Goal: Task Accomplishment & Management: Manage account settings

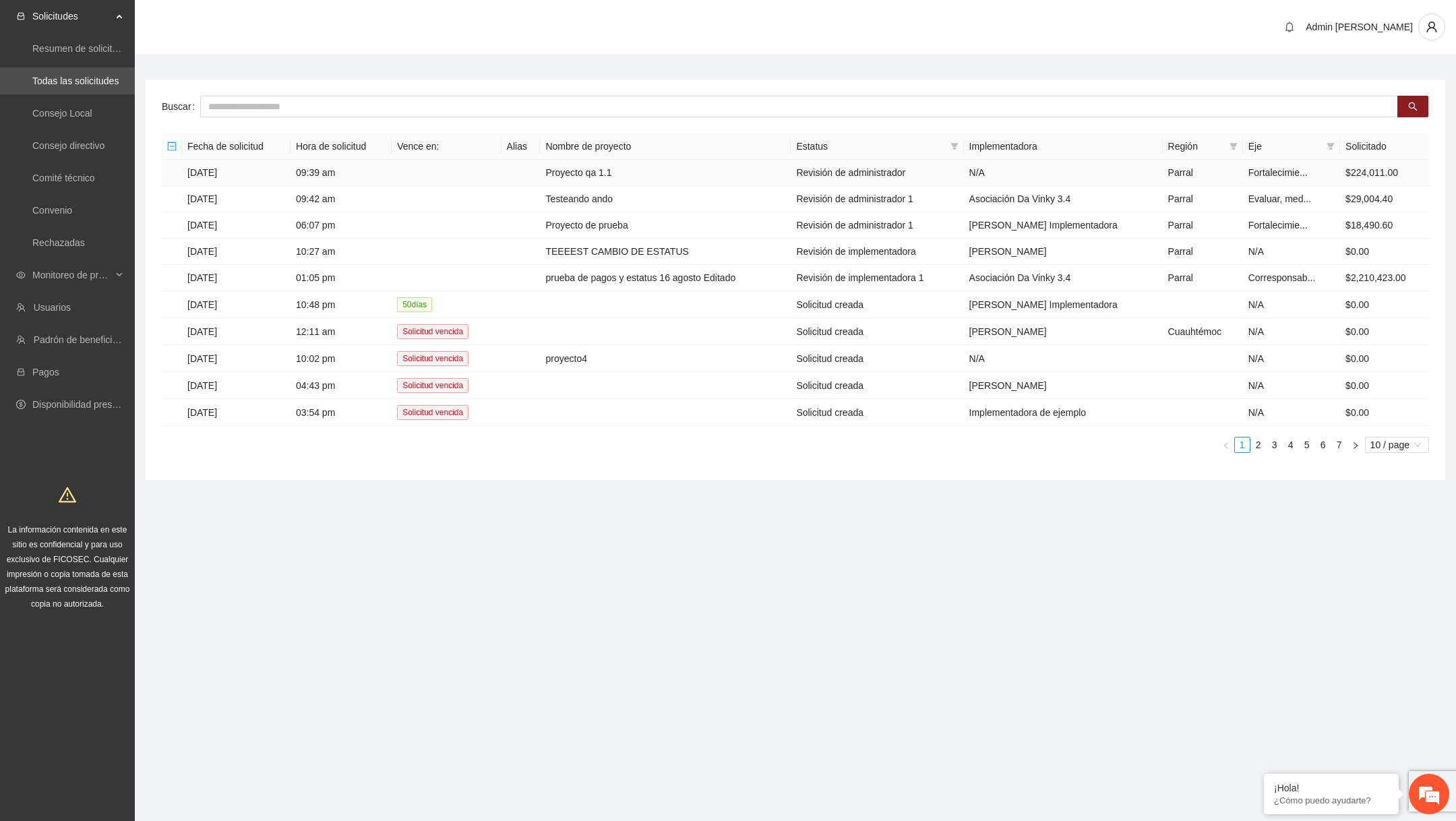
click at [683, 171] on td "Proyecto qa 1.1" at bounding box center [665, 173] width 251 height 26
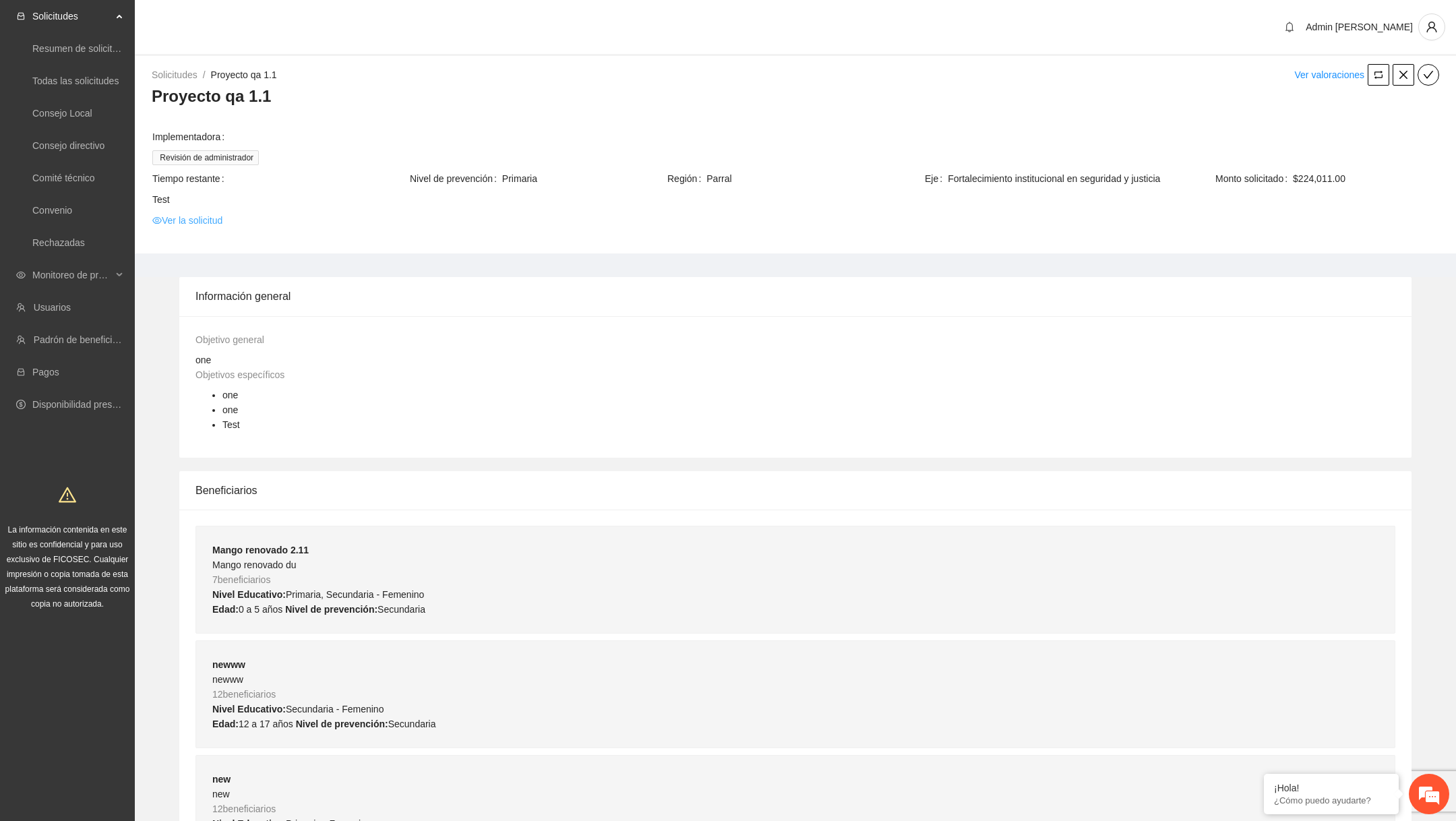
click at [205, 225] on link "Ver la solicitud" at bounding box center [187, 221] width 70 height 15
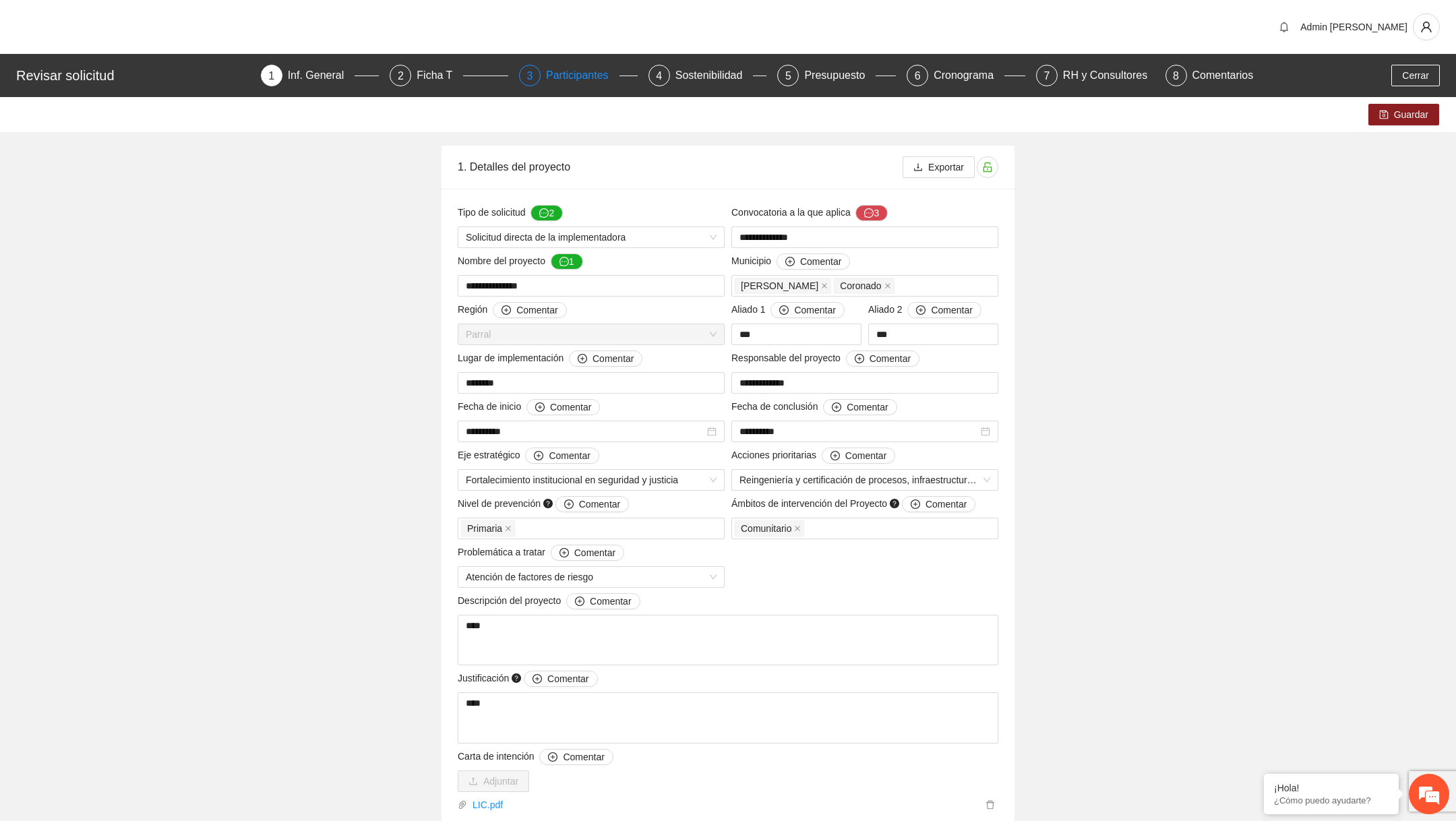
click at [552, 83] on div "Participantes" at bounding box center [583, 75] width 74 height 21
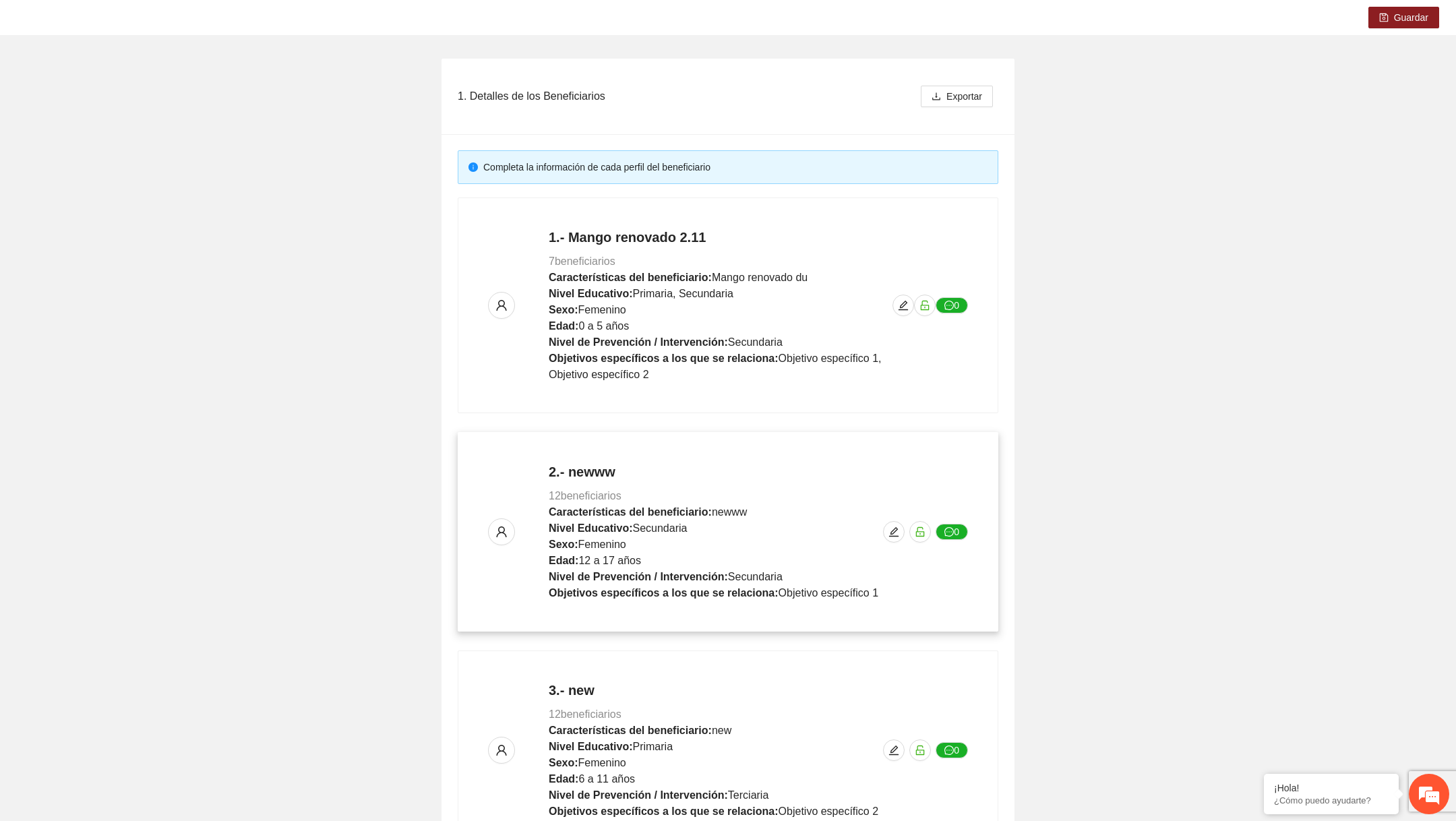
scroll to position [221, 0]
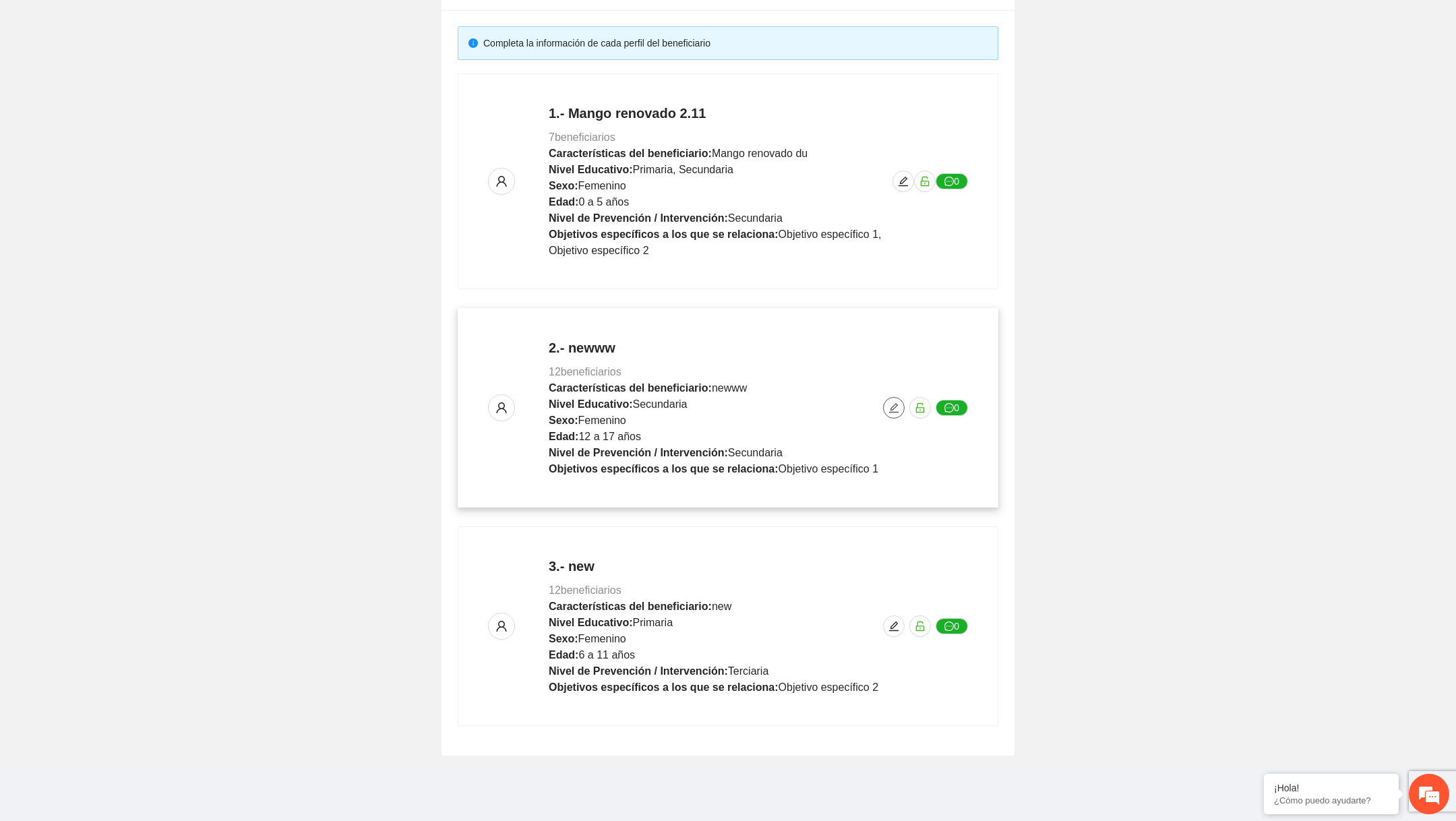
click at [891, 413] on button "button" at bounding box center [894, 408] width 21 height 21
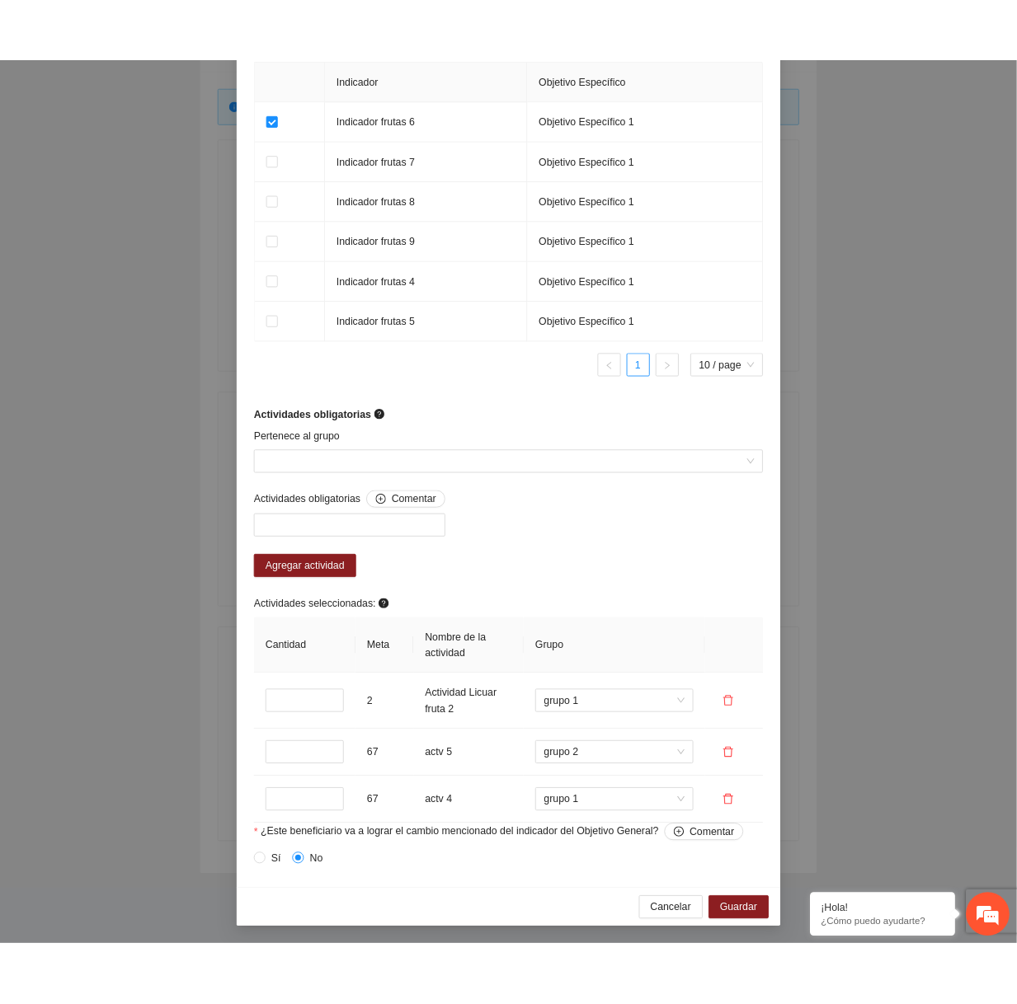
scroll to position [323, 0]
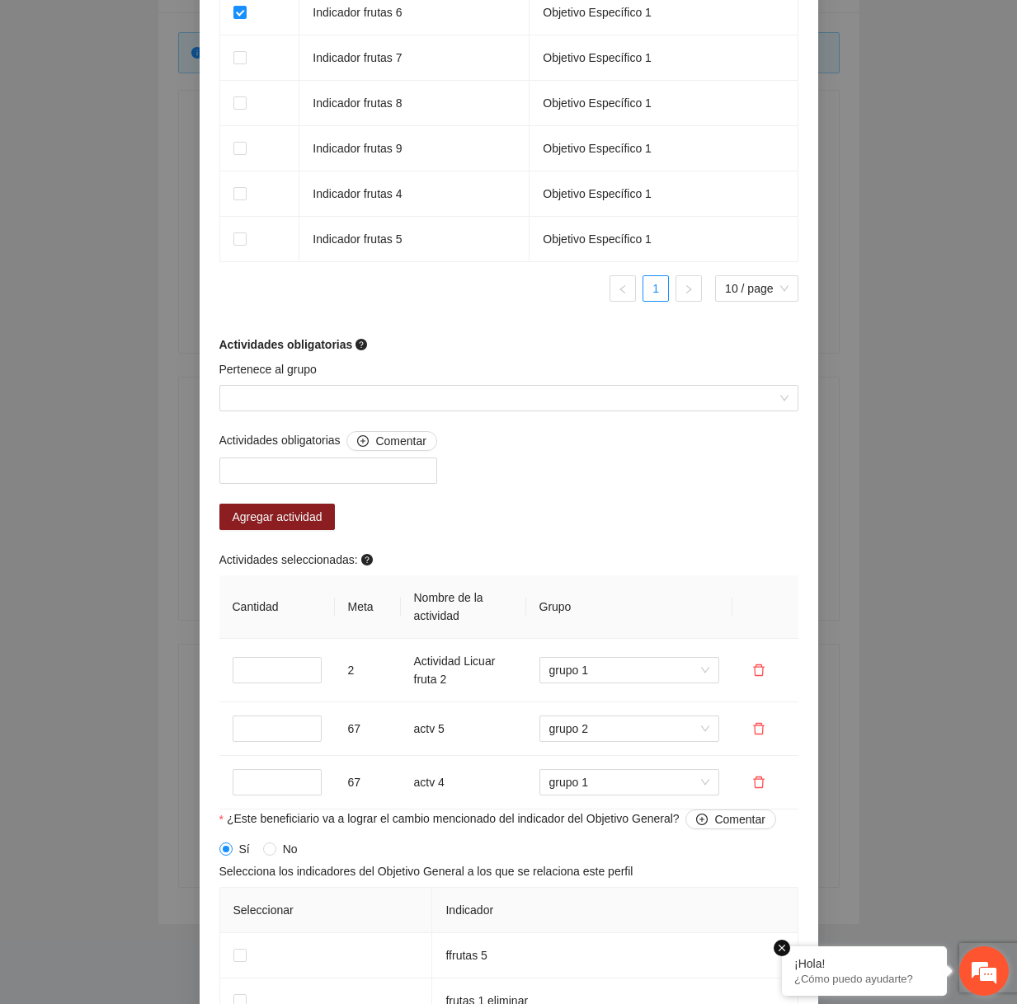
click at [783, 948] on em at bounding box center [781, 948] width 16 height 16
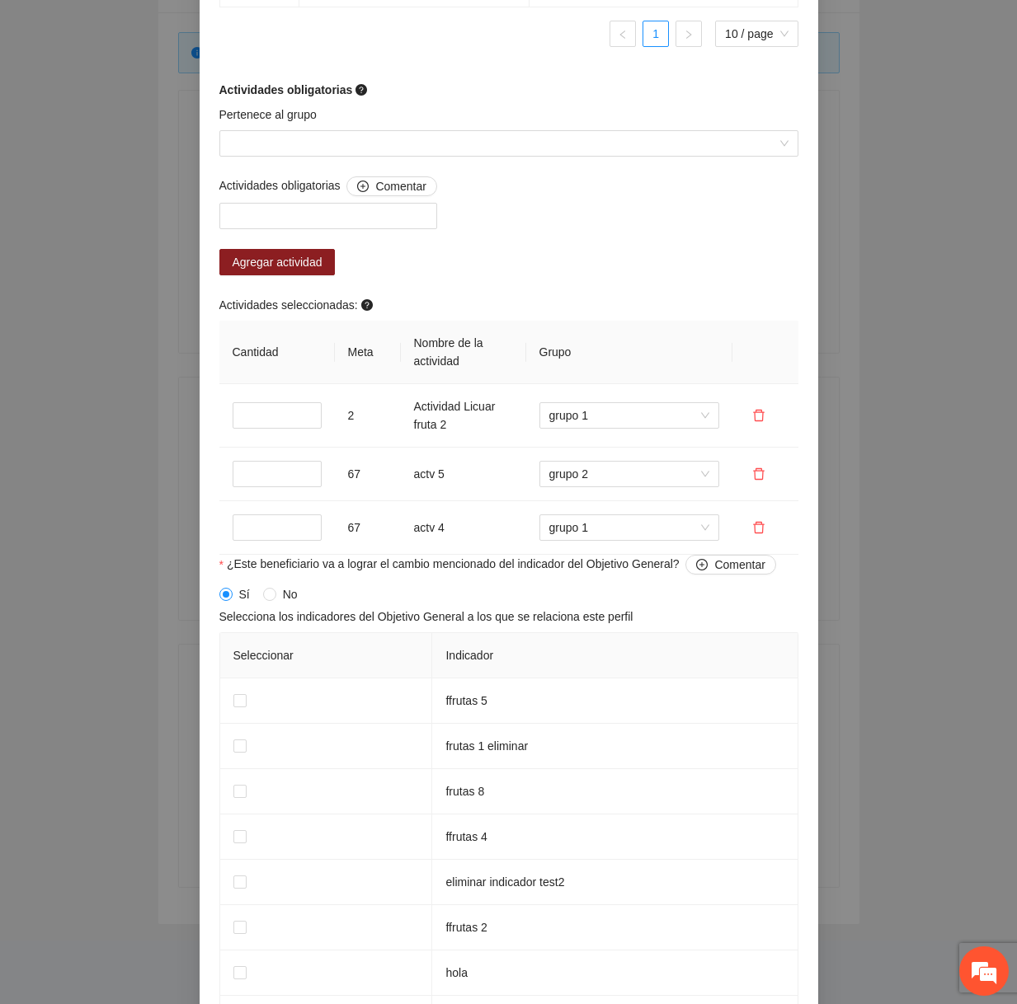
scroll to position [1578, 0]
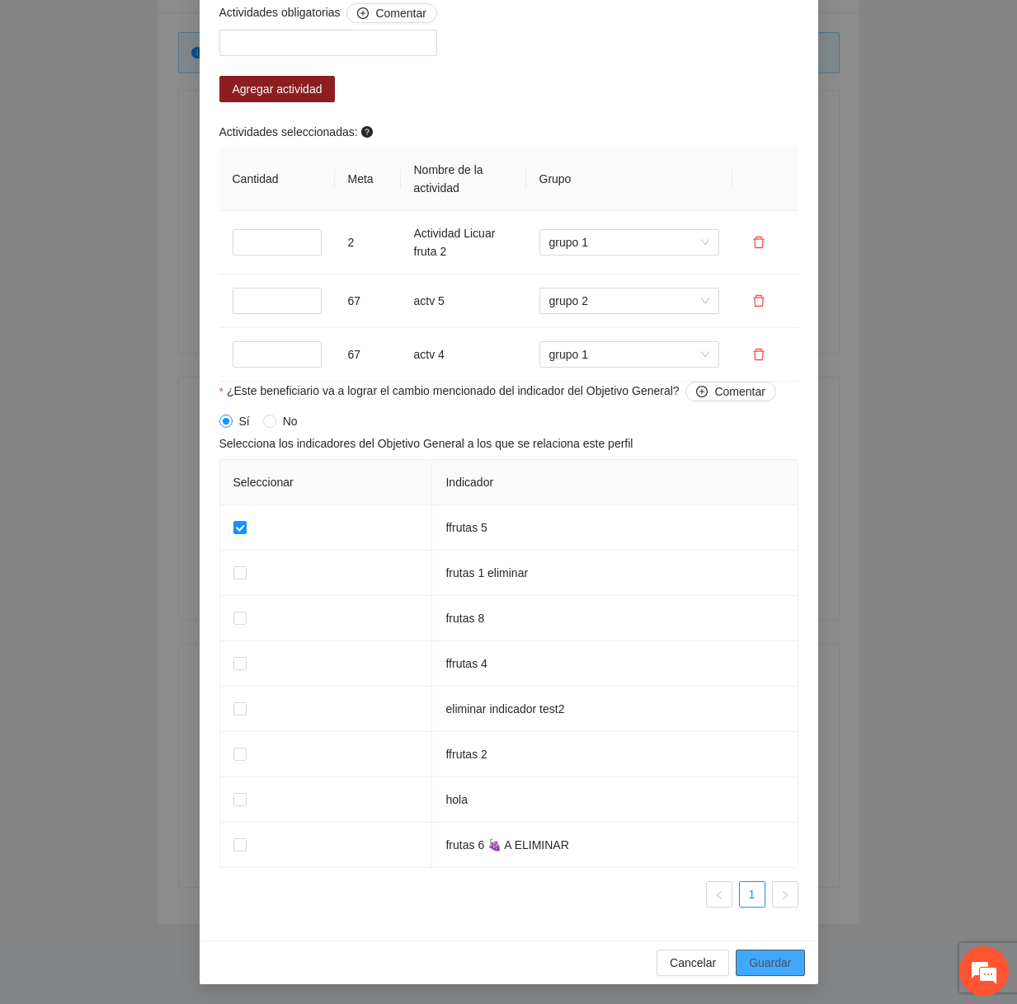
click at [776, 970] on span "Guardar" at bounding box center [770, 963] width 42 height 18
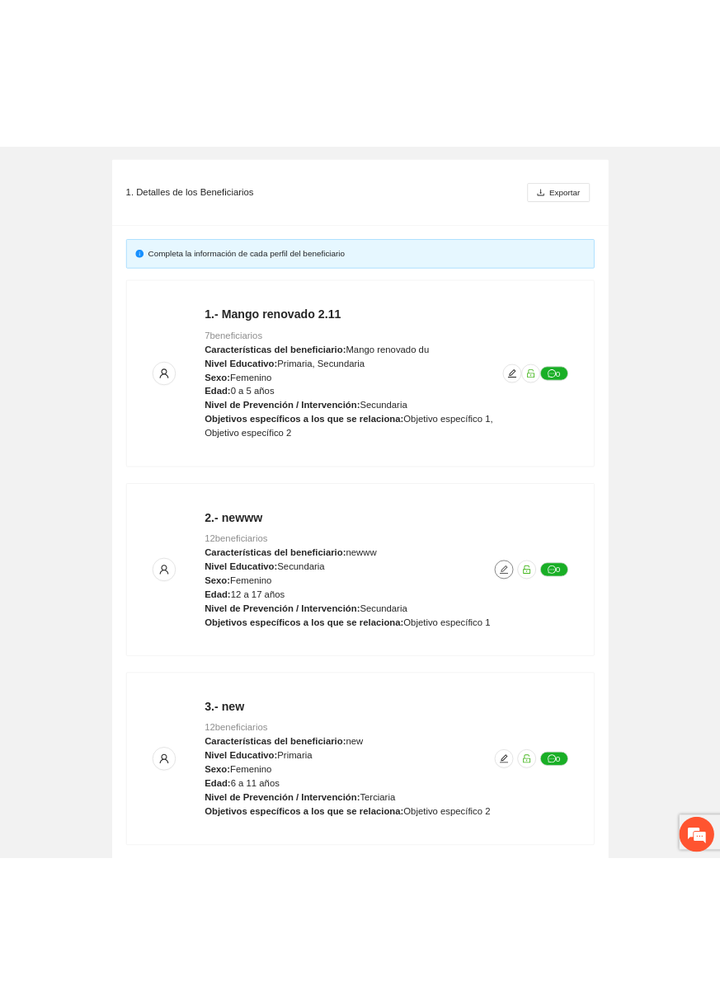
scroll to position [0, 0]
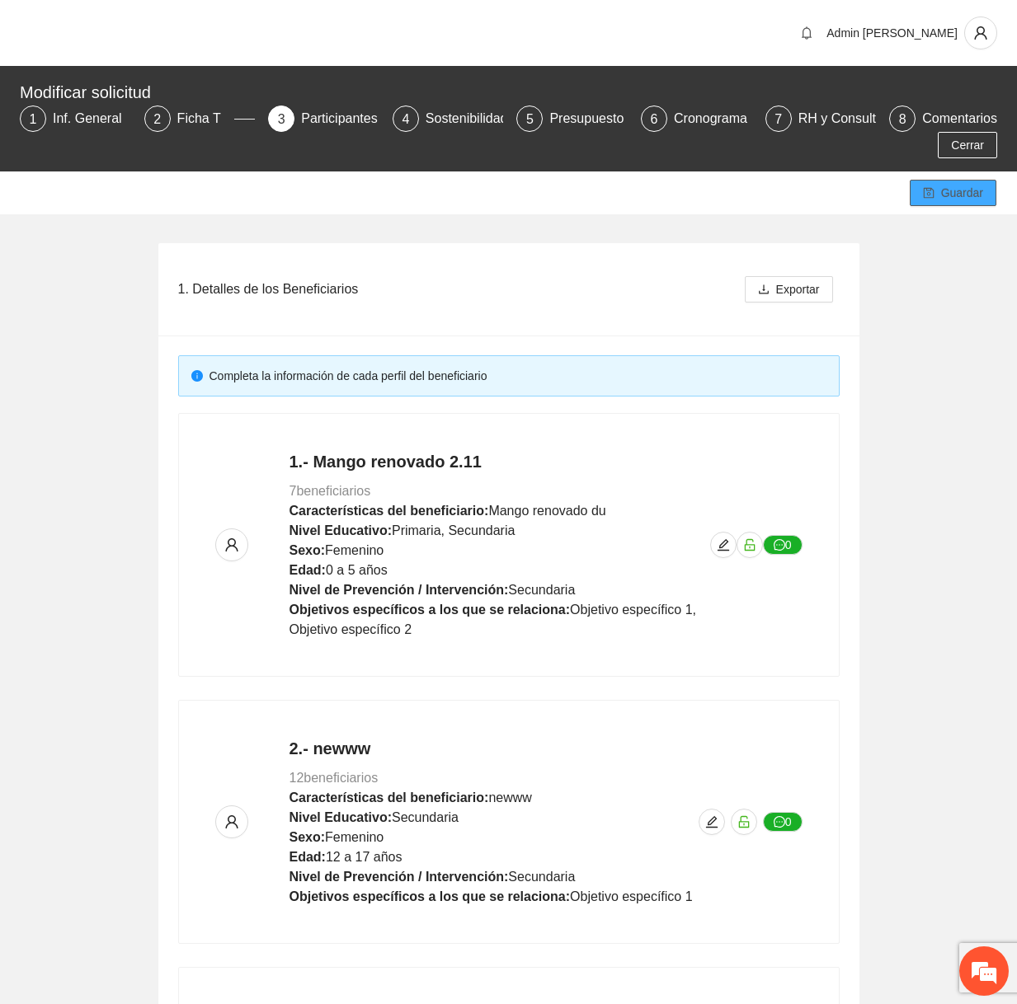
click at [938, 183] on button "Guardar" at bounding box center [953, 193] width 87 height 26
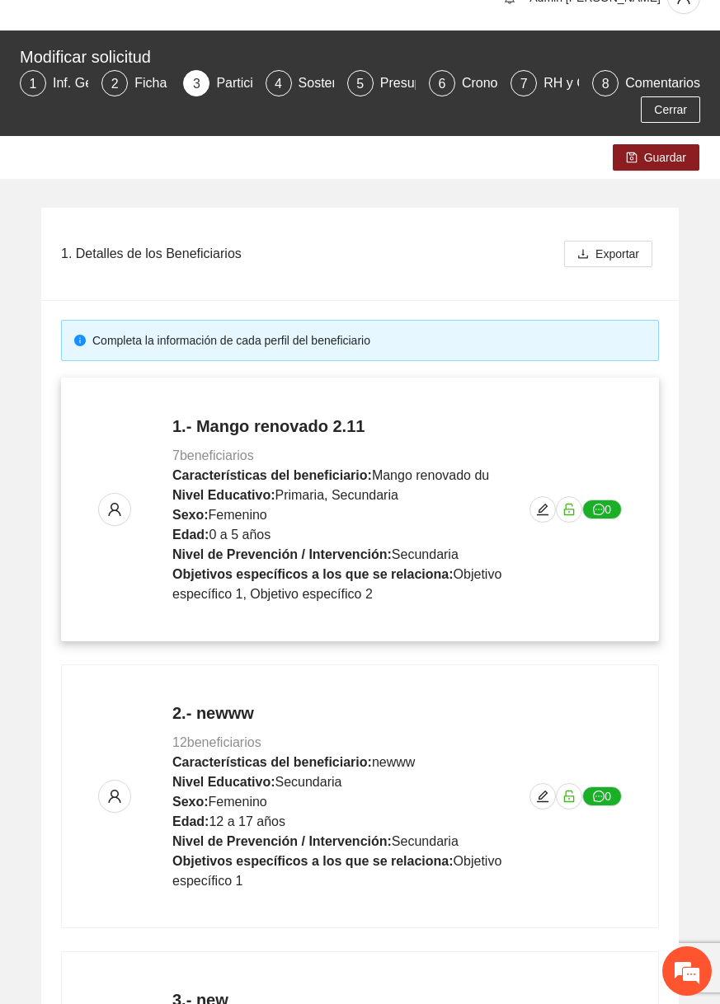
scroll to position [364, 0]
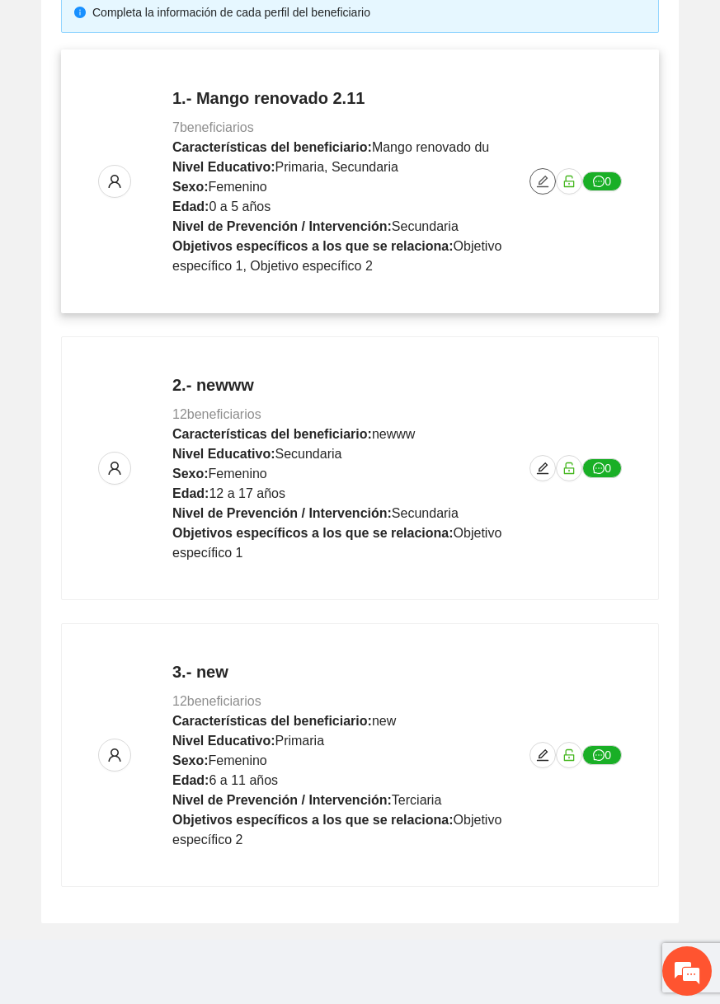
click at [546, 179] on icon "edit" at bounding box center [542, 181] width 13 height 13
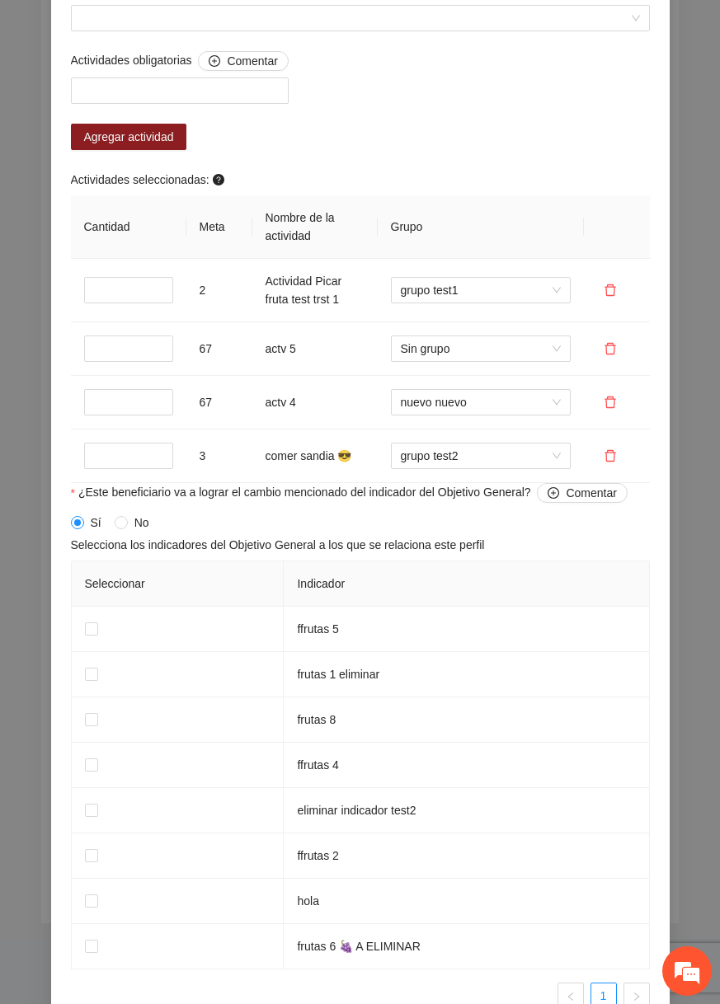
scroll to position [1651, 0]
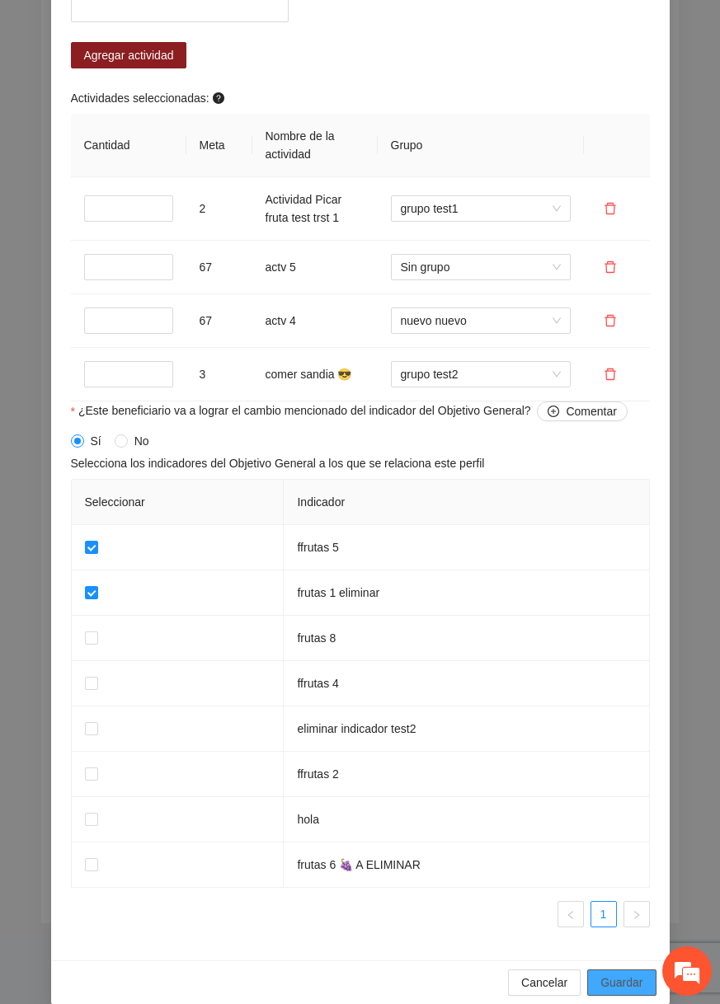
click at [623, 992] on span "Guardar" at bounding box center [621, 983] width 42 height 18
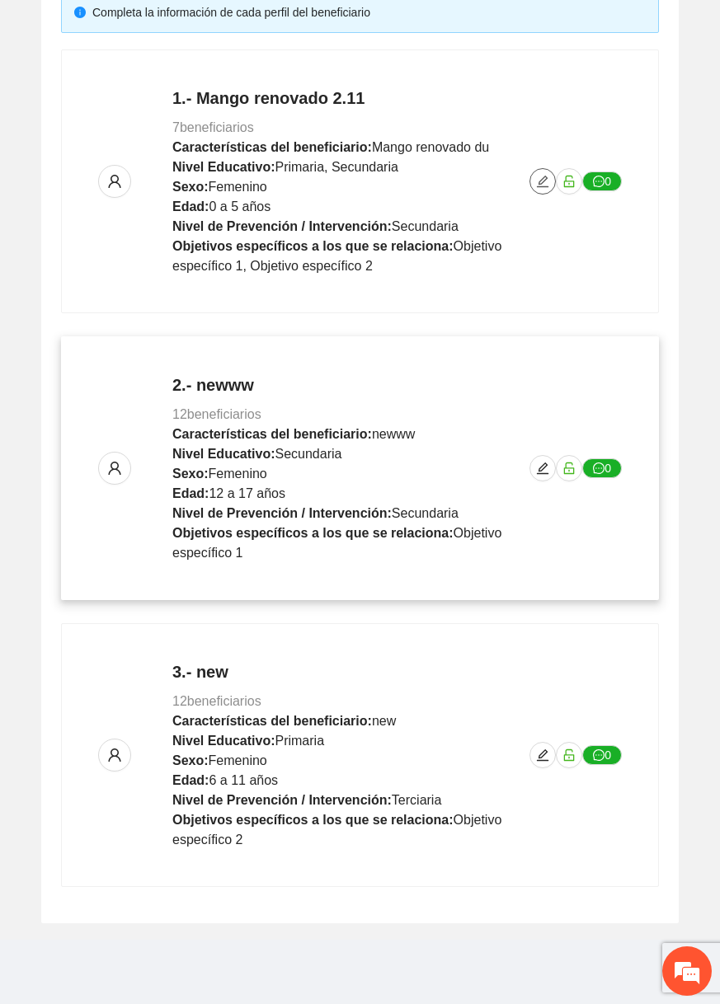
scroll to position [0, 0]
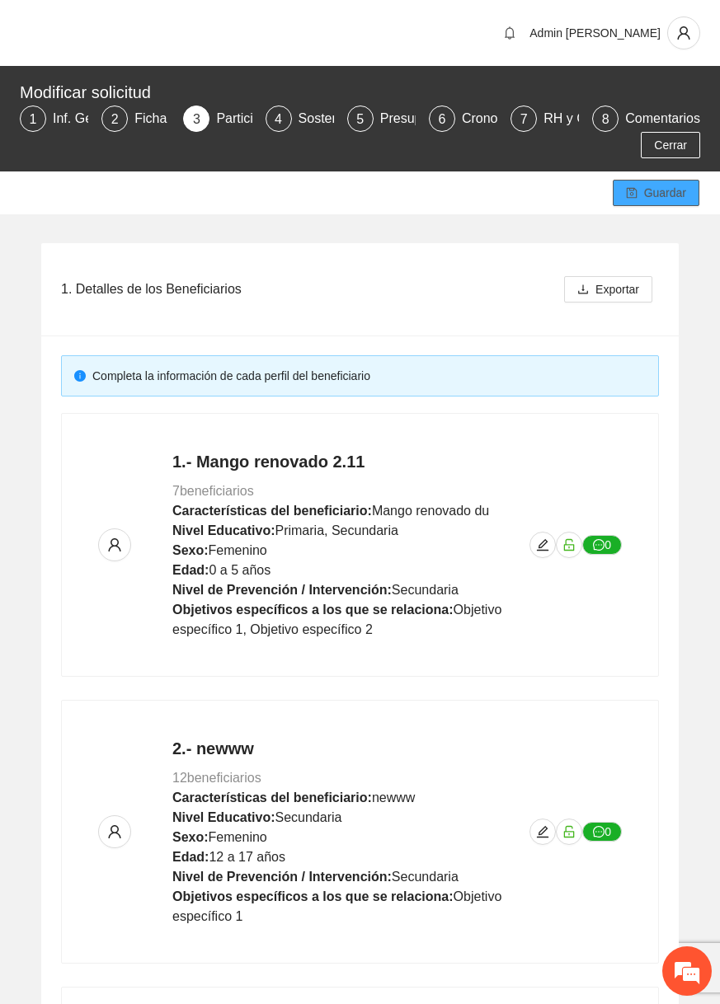
click at [671, 181] on button "Guardar" at bounding box center [656, 193] width 87 height 26
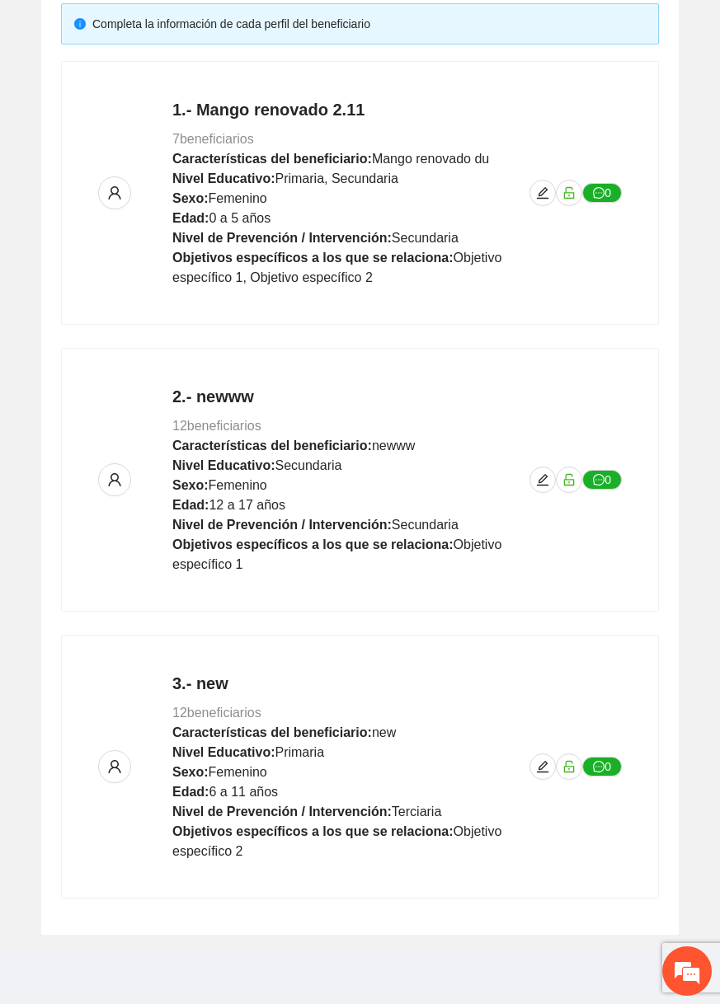
scroll to position [347, 0]
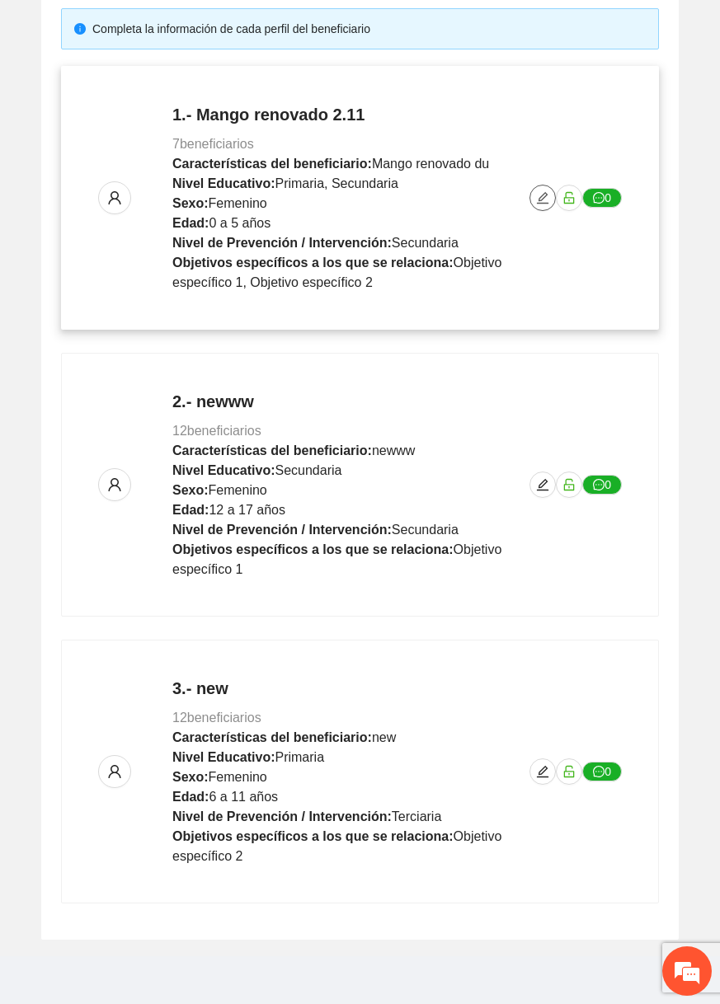
click at [537, 198] on icon "edit" at bounding box center [542, 197] width 13 height 13
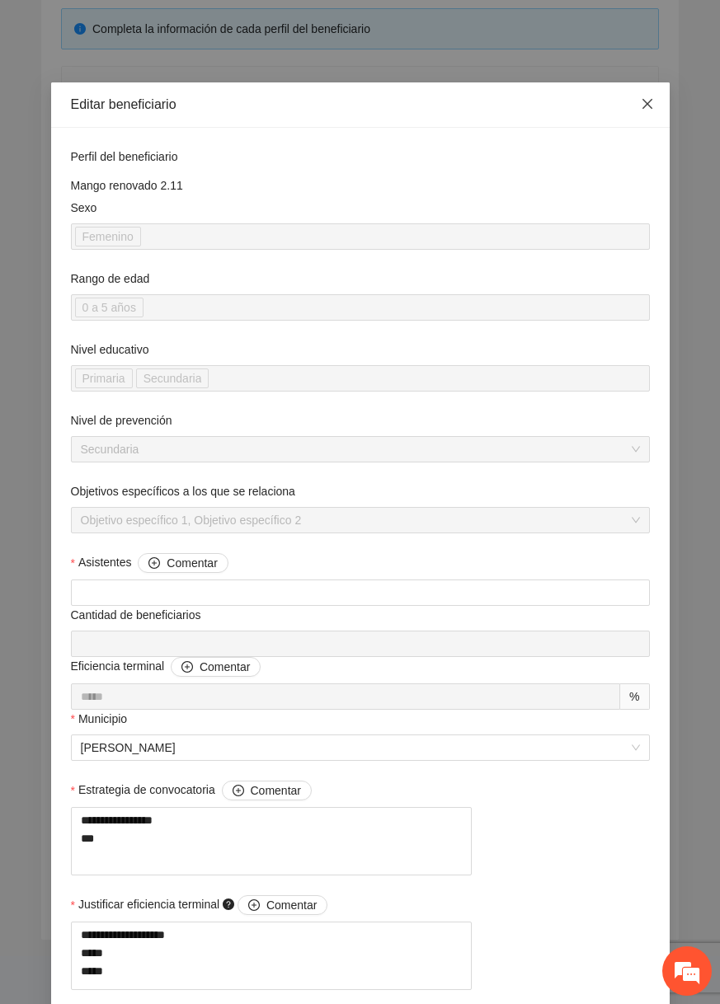
click at [651, 110] on icon "close" at bounding box center [647, 103] width 13 height 13
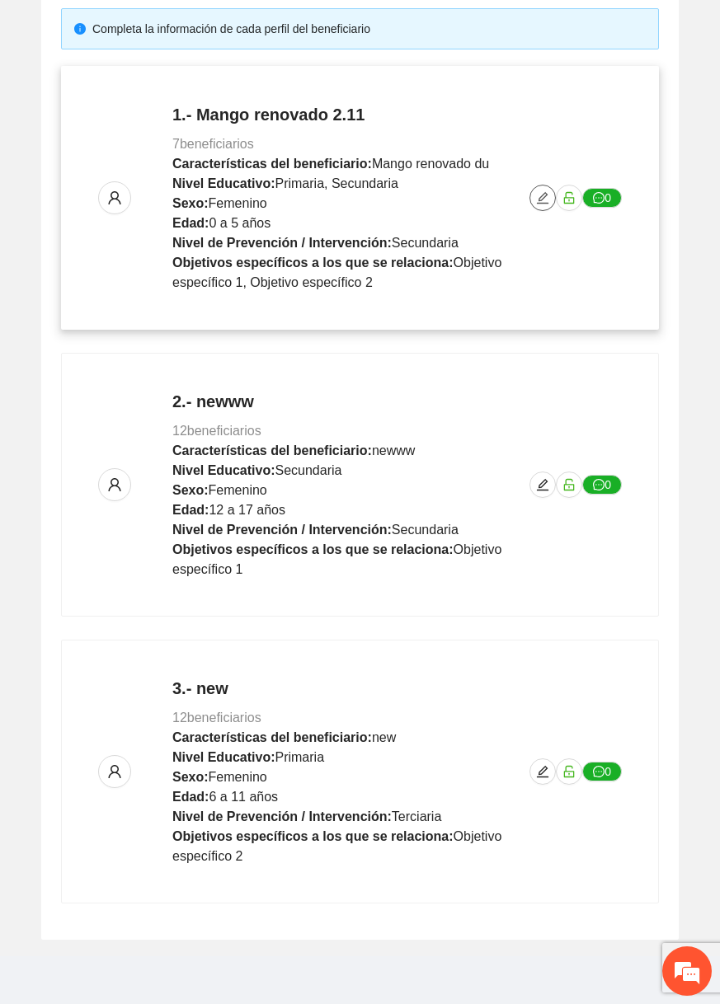
click at [537, 198] on icon "edit" at bounding box center [542, 197] width 13 height 13
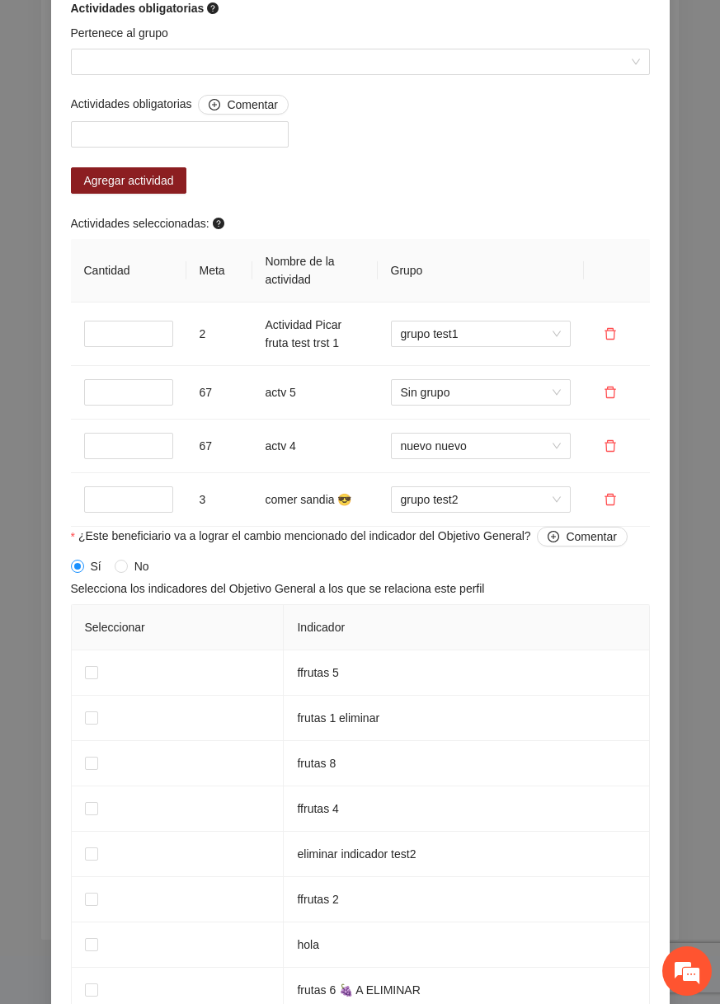
scroll to position [1677, 0]
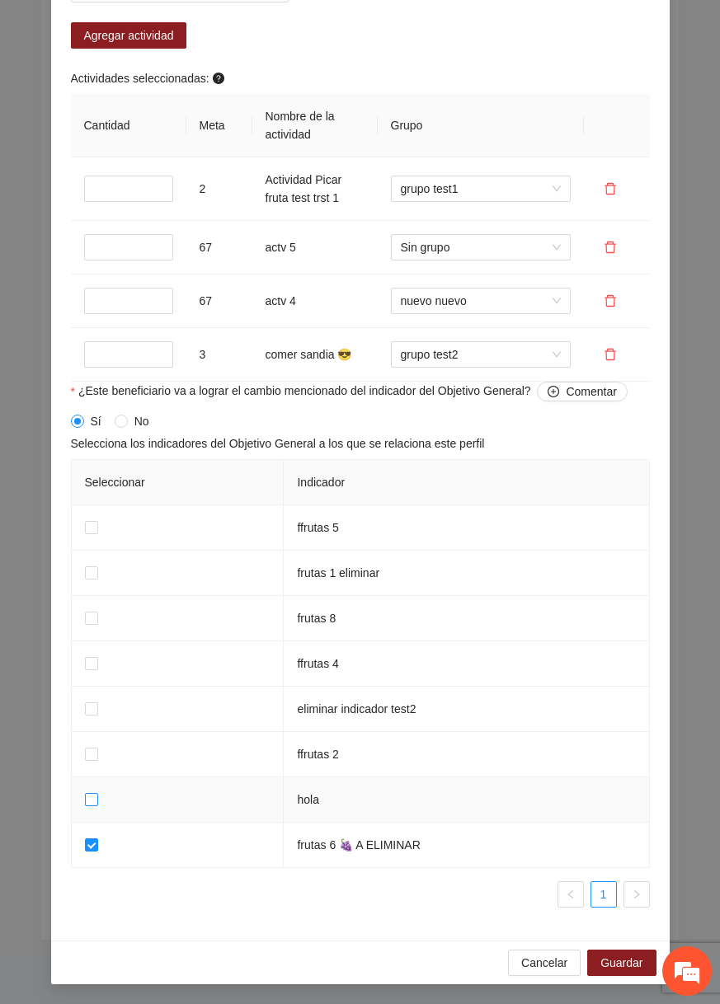
click at [92, 792] on label at bounding box center [91, 800] width 13 height 18
click at [590, 958] on button "Guardar" at bounding box center [621, 963] width 68 height 26
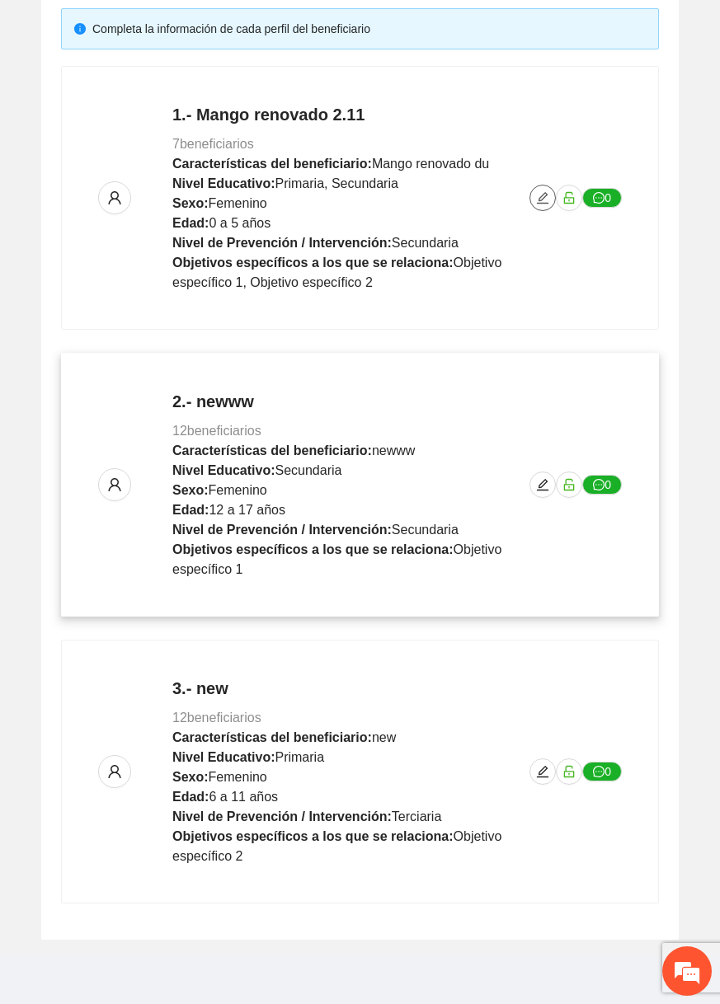
scroll to position [0, 0]
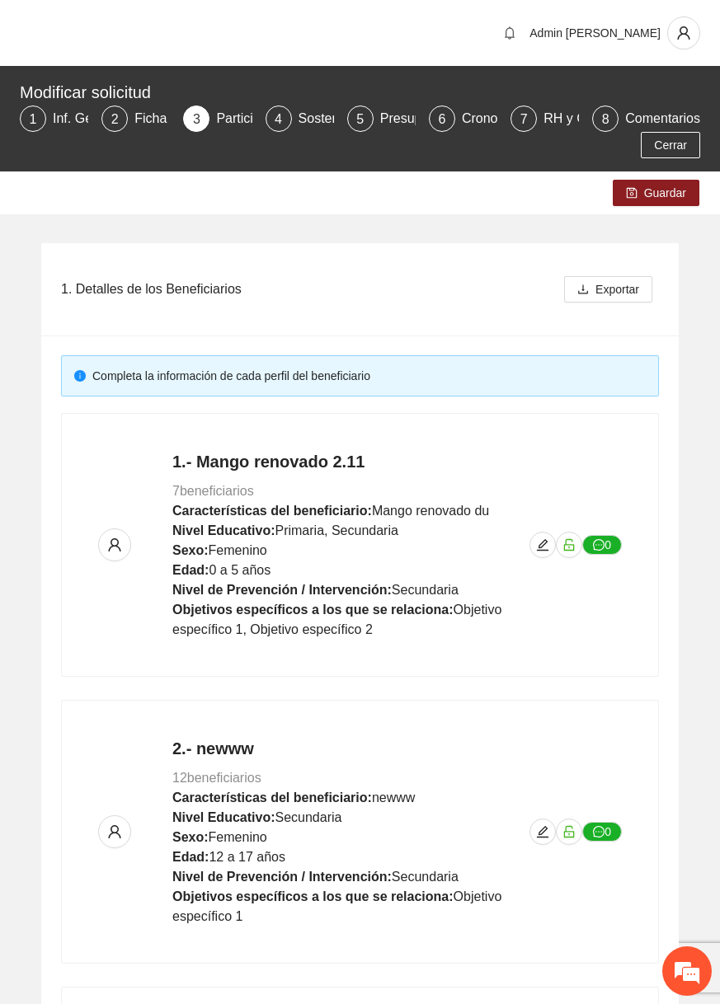
click at [665, 209] on div "Guardar" at bounding box center [360, 193] width 720 height 43
click at [668, 178] on div "Guardar" at bounding box center [360, 193] width 720 height 43
click at [665, 186] on span "Guardar" at bounding box center [665, 193] width 42 height 18
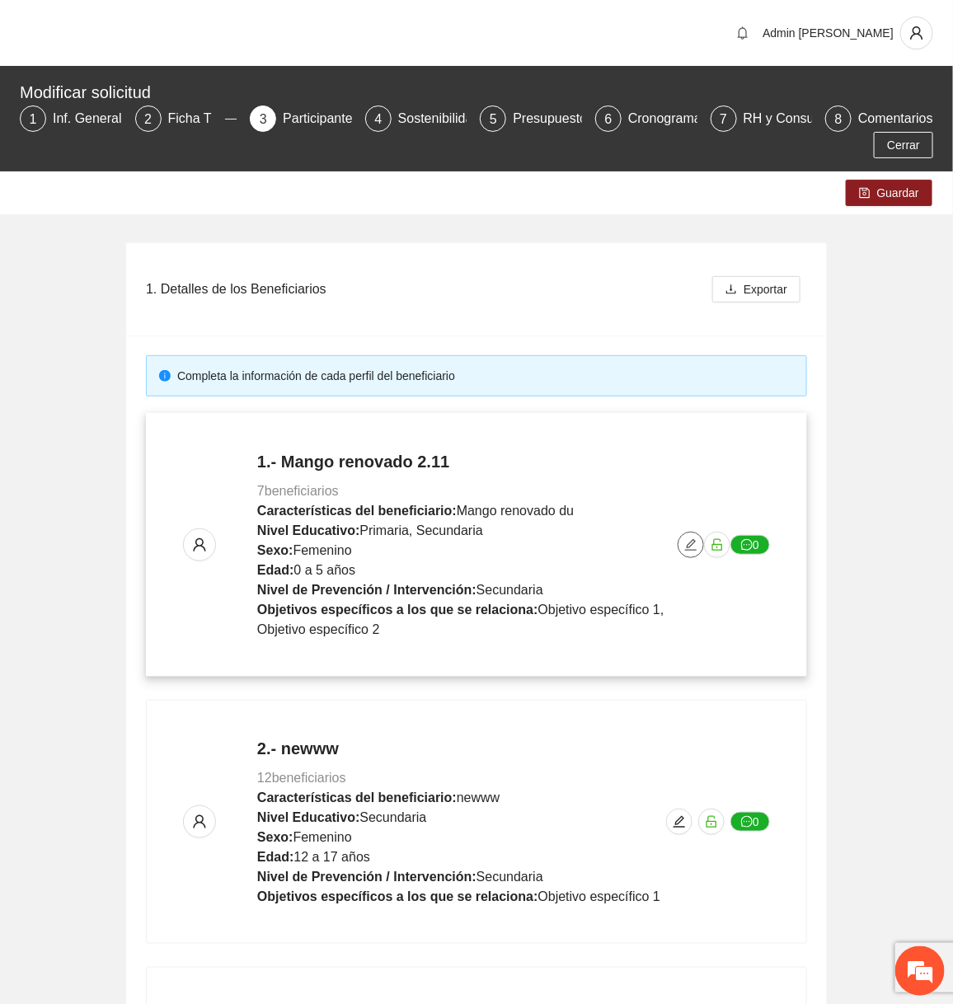
click at [505, 552] on button "button" at bounding box center [691, 545] width 26 height 26
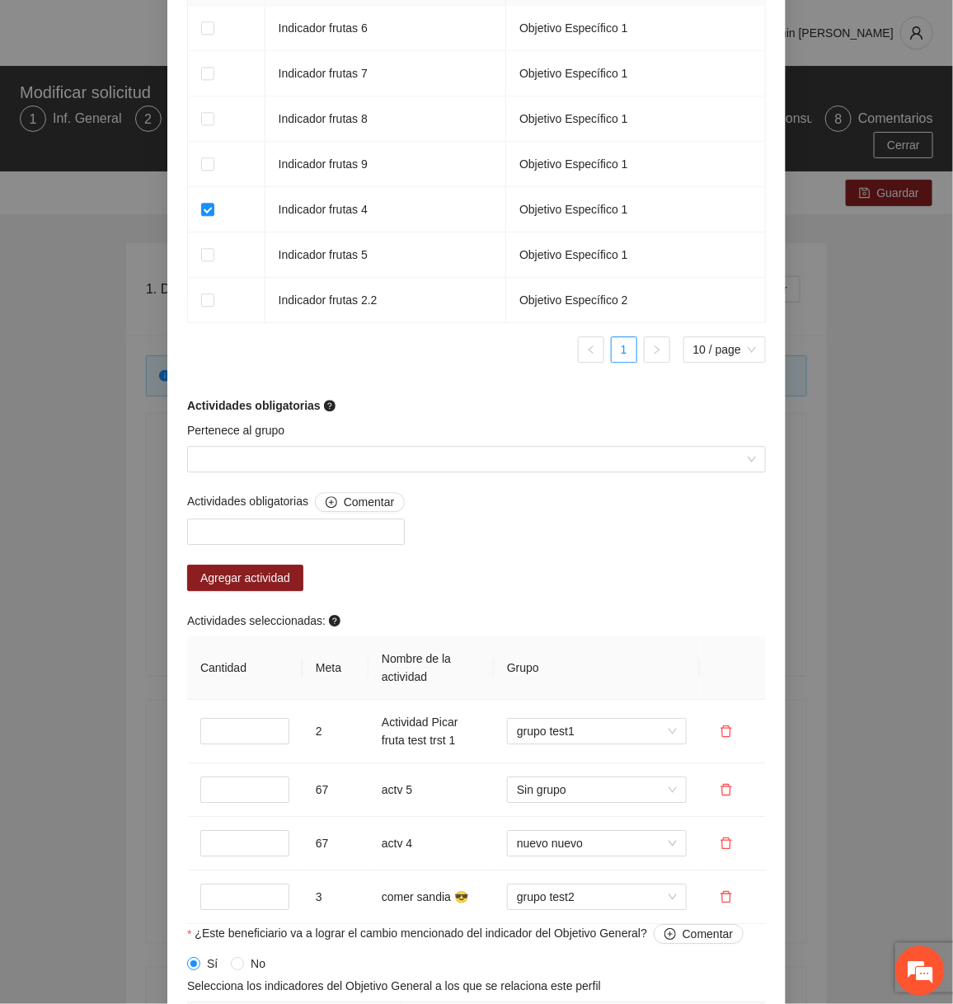
scroll to position [1677, 0]
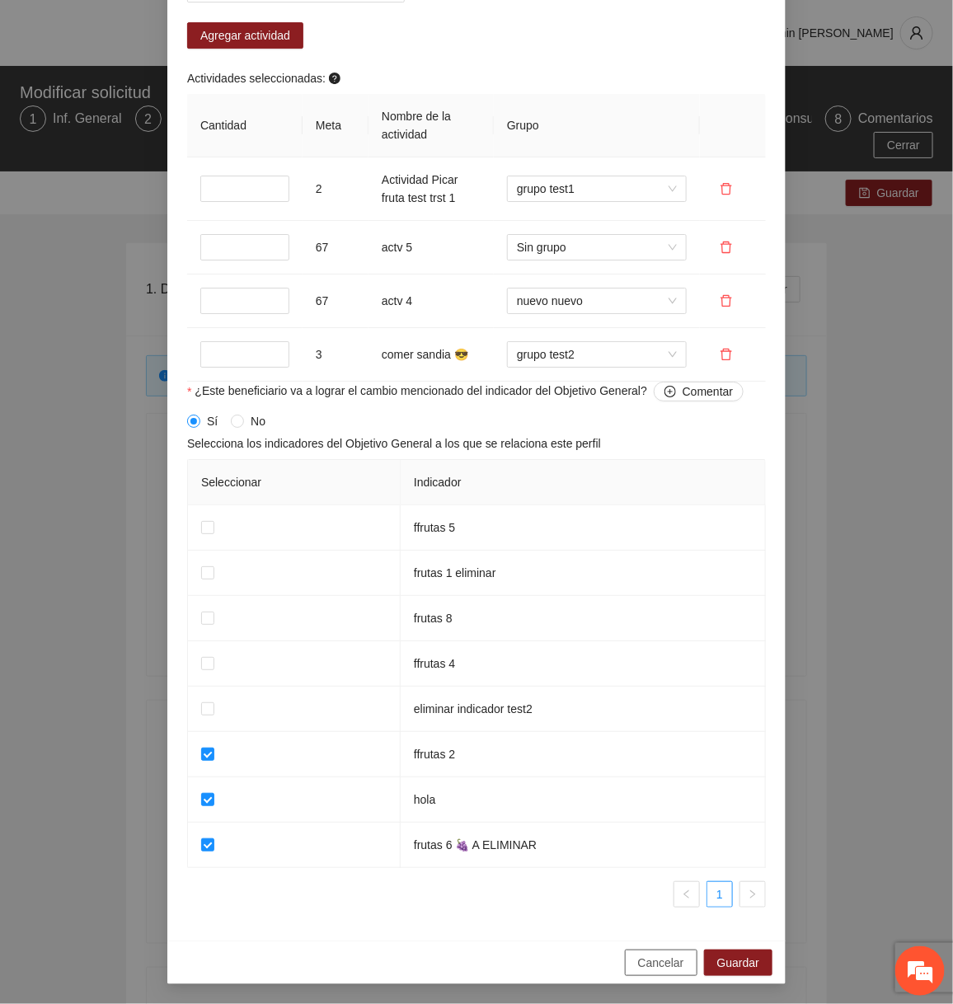
click at [505, 971] on span "Cancelar" at bounding box center [661, 963] width 46 height 18
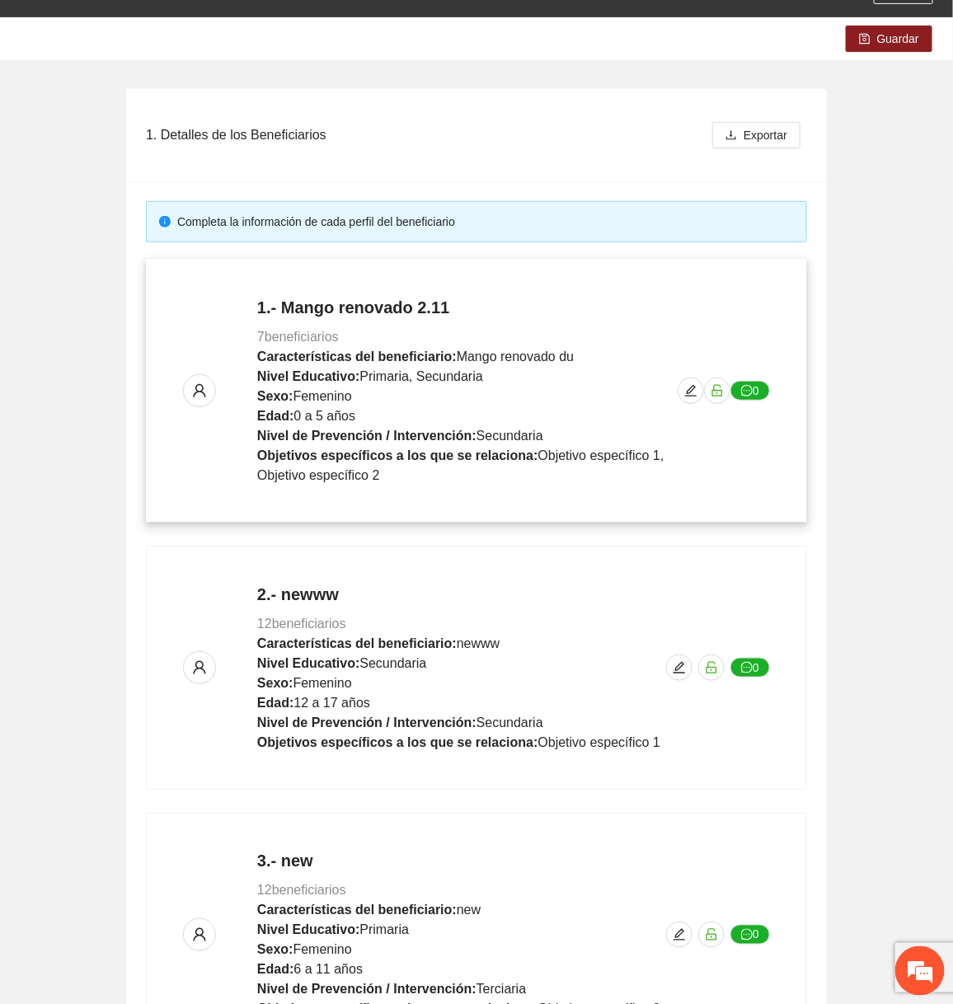
scroll to position [324, 0]
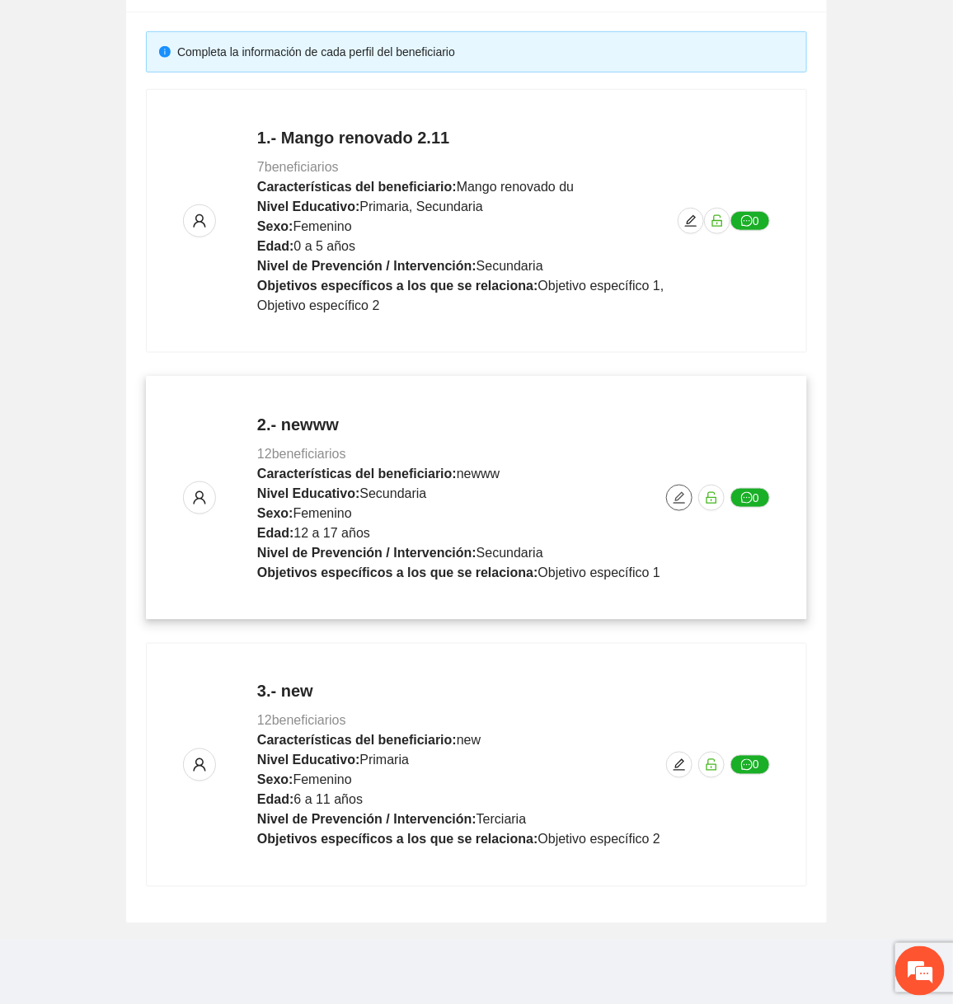
click at [505, 504] on button "button" at bounding box center [679, 498] width 26 height 26
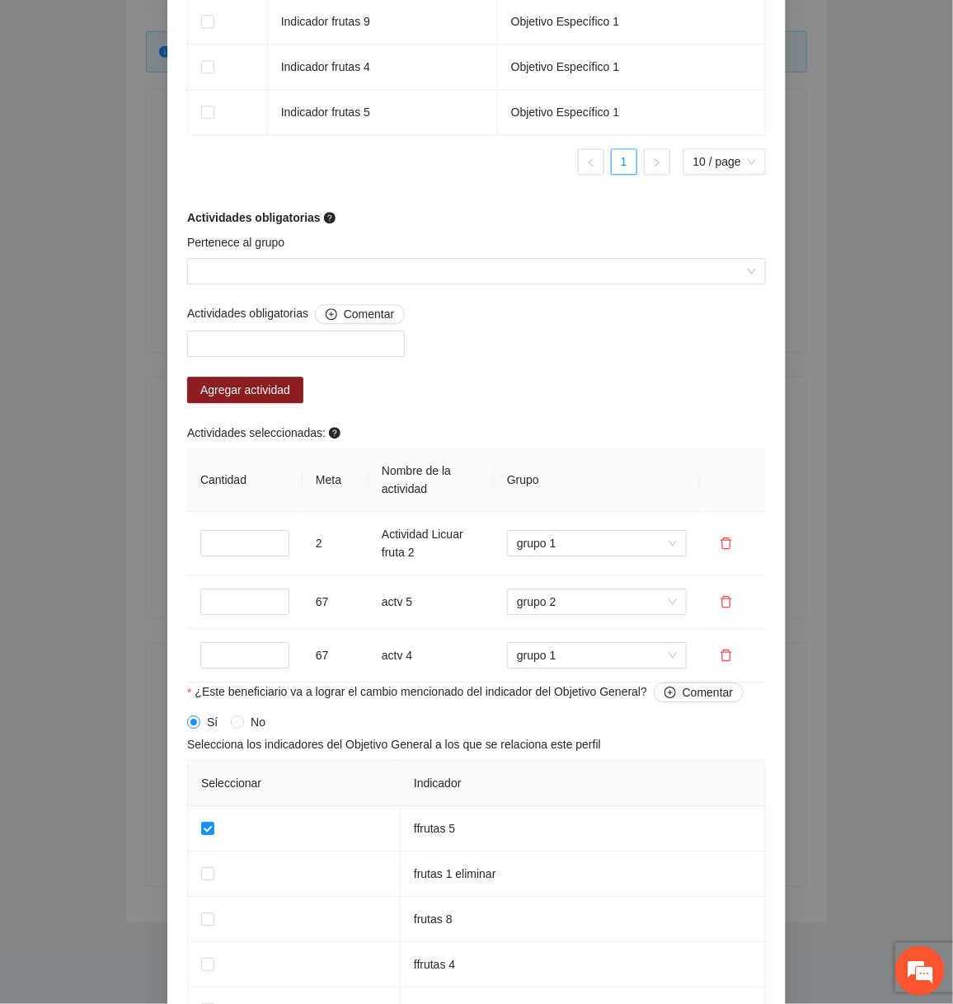
scroll to position [1578, 0]
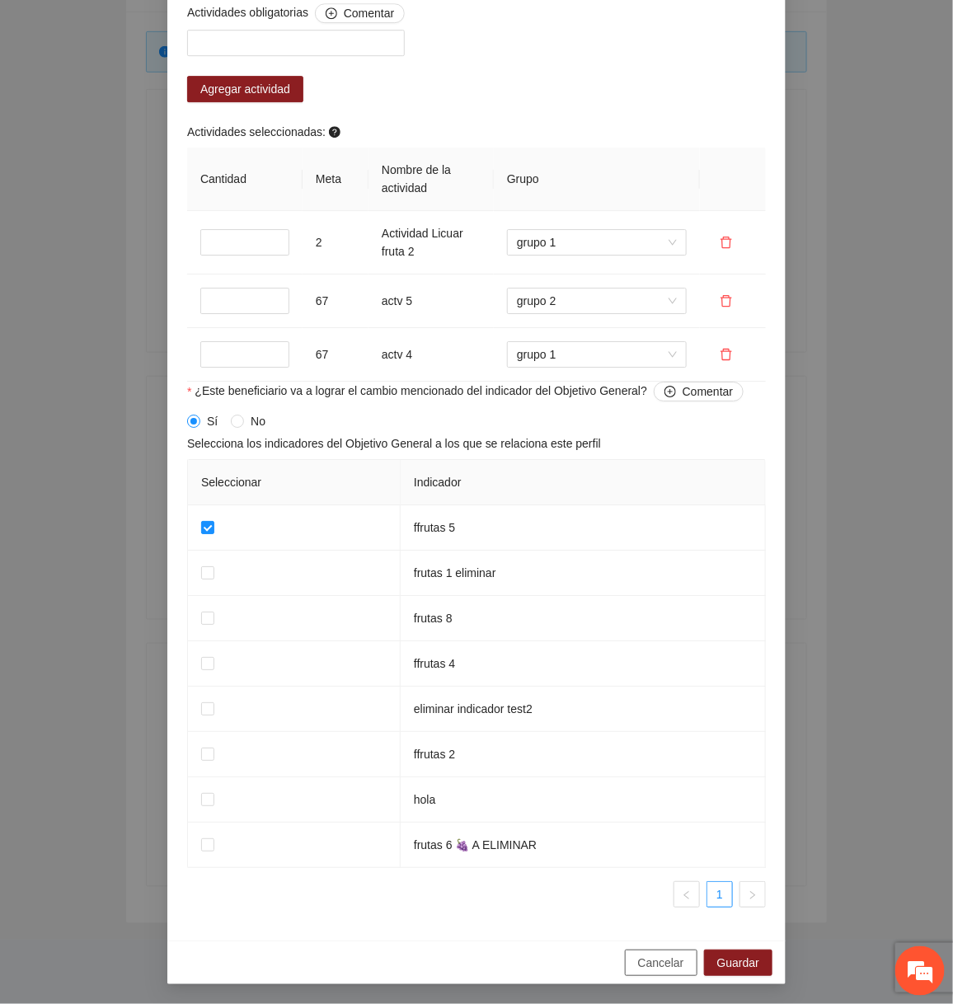
click at [505, 968] on button "Cancelar" at bounding box center [661, 963] width 73 height 26
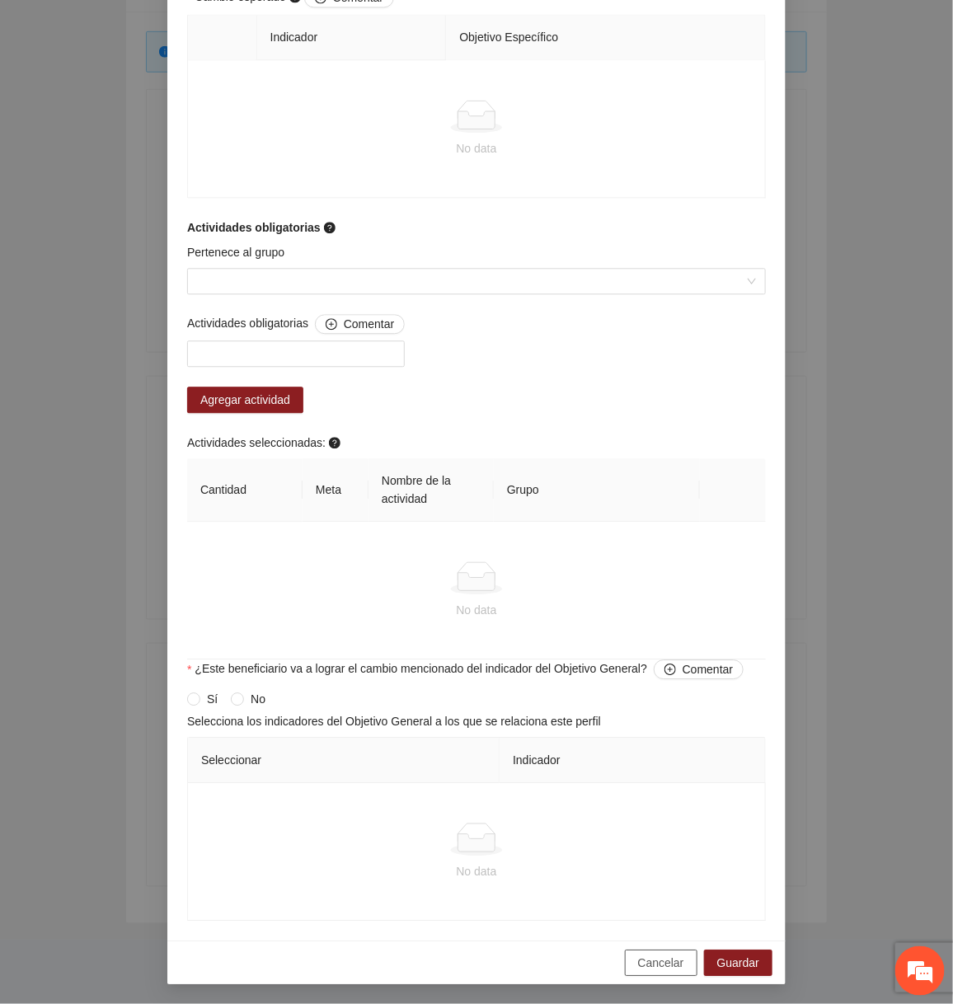
scroll to position [998, 0]
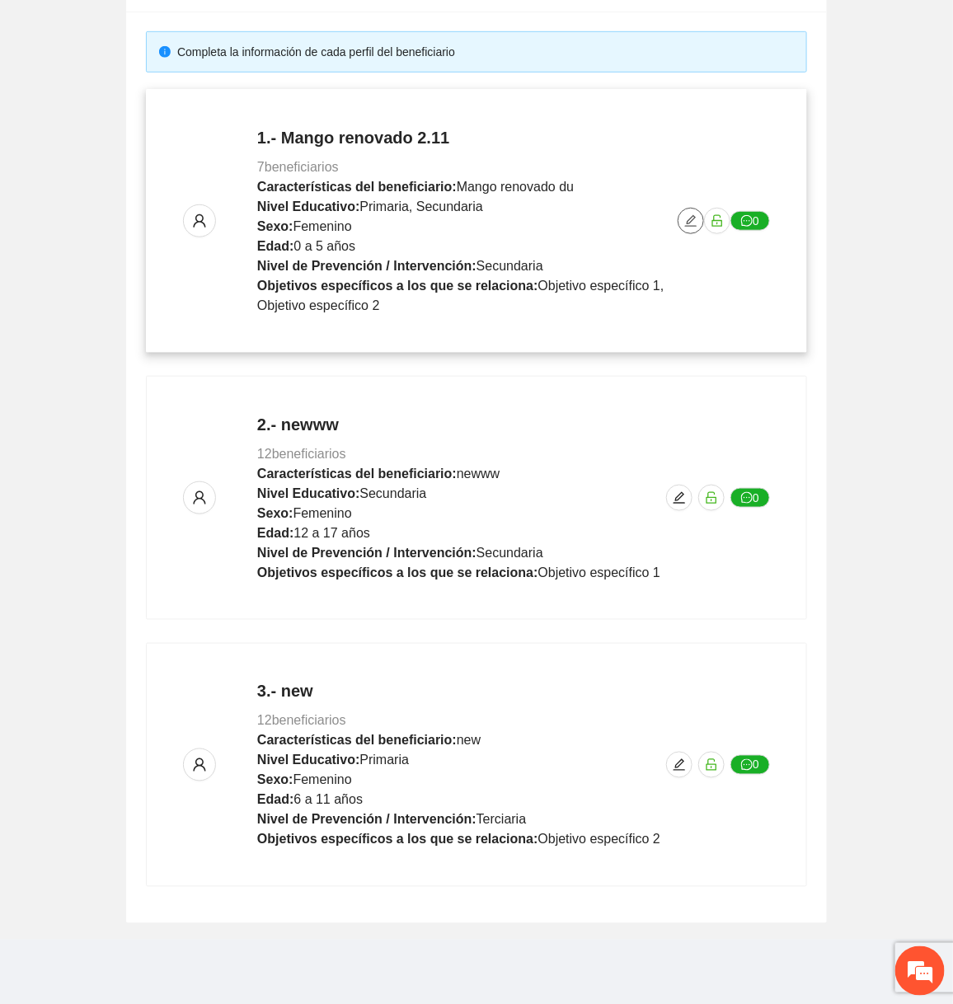
click at [505, 229] on button "button" at bounding box center [691, 221] width 26 height 26
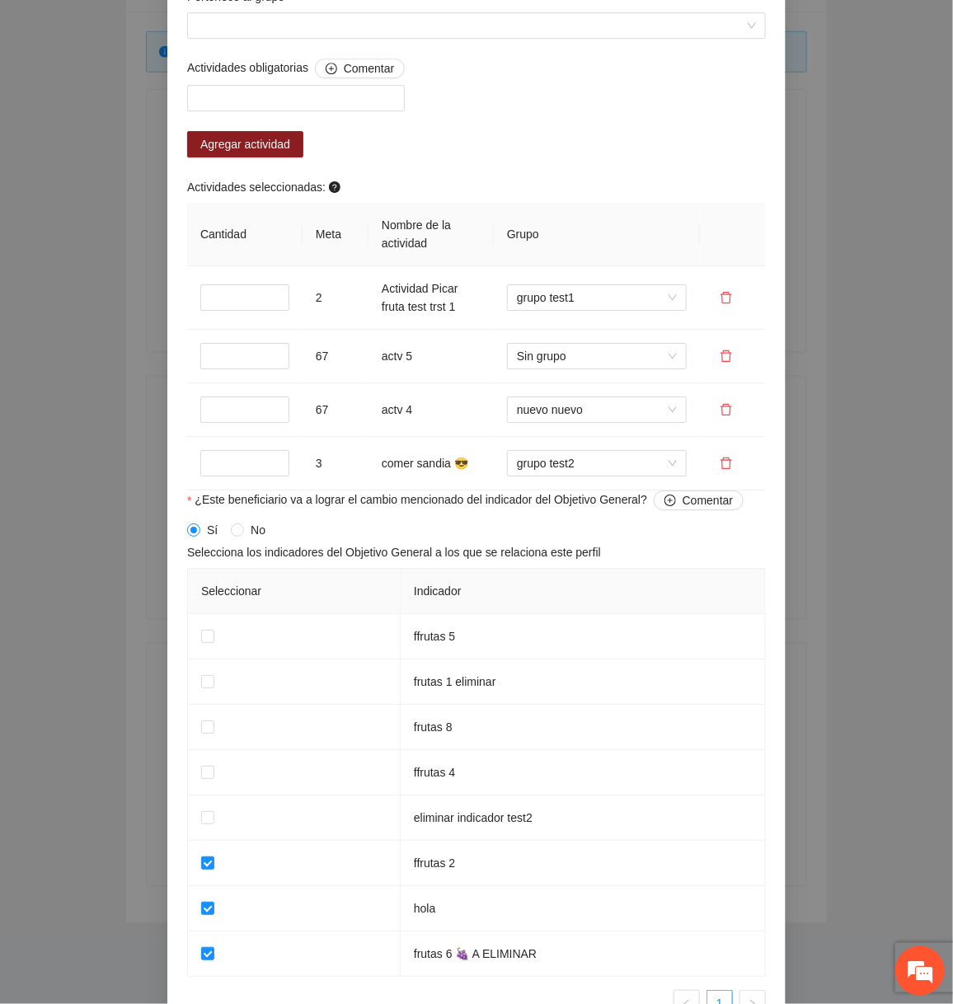
scroll to position [1677, 0]
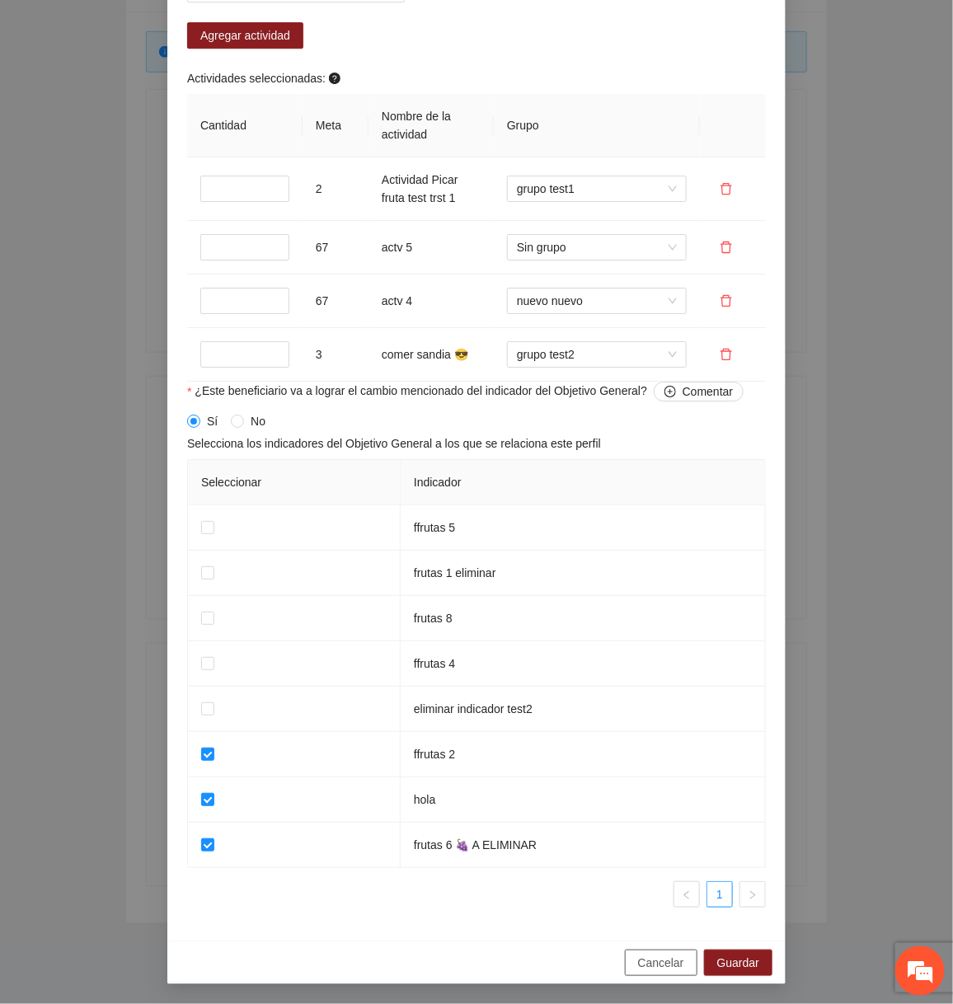
click at [505, 968] on span "Cancelar" at bounding box center [661, 963] width 46 height 18
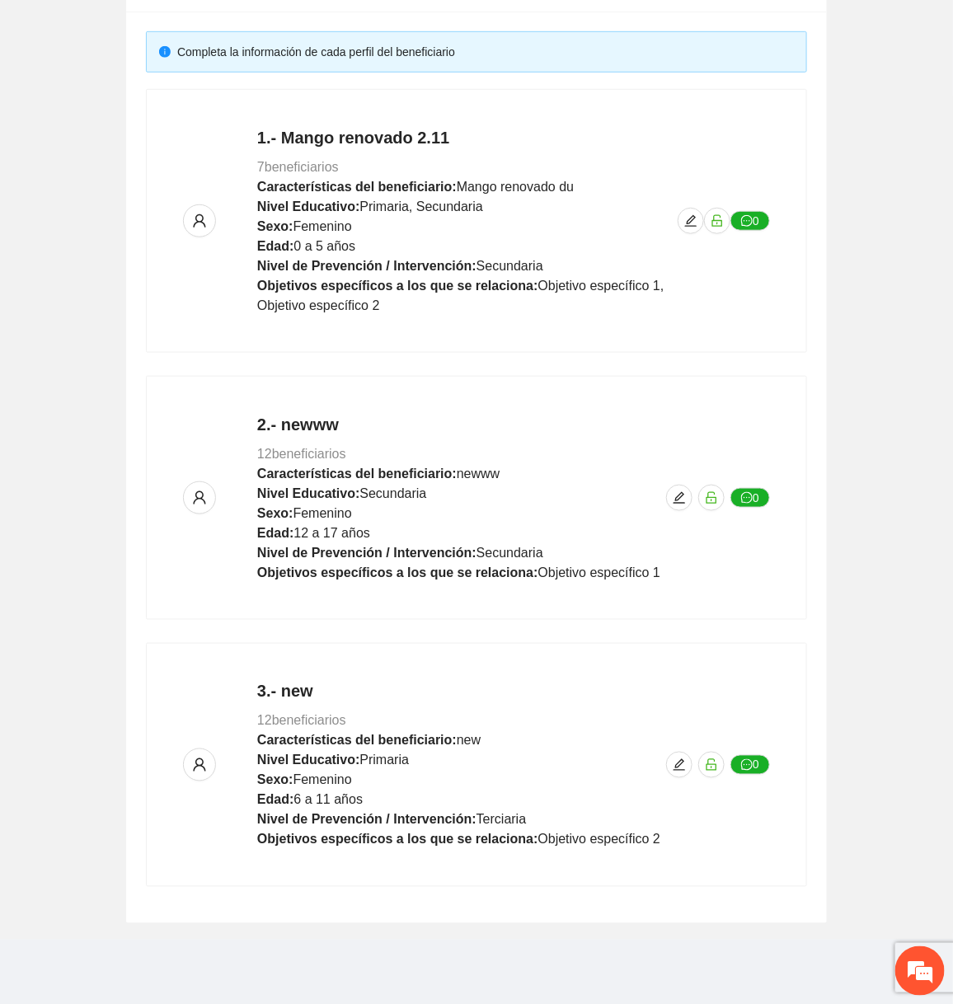
scroll to position [998, 0]
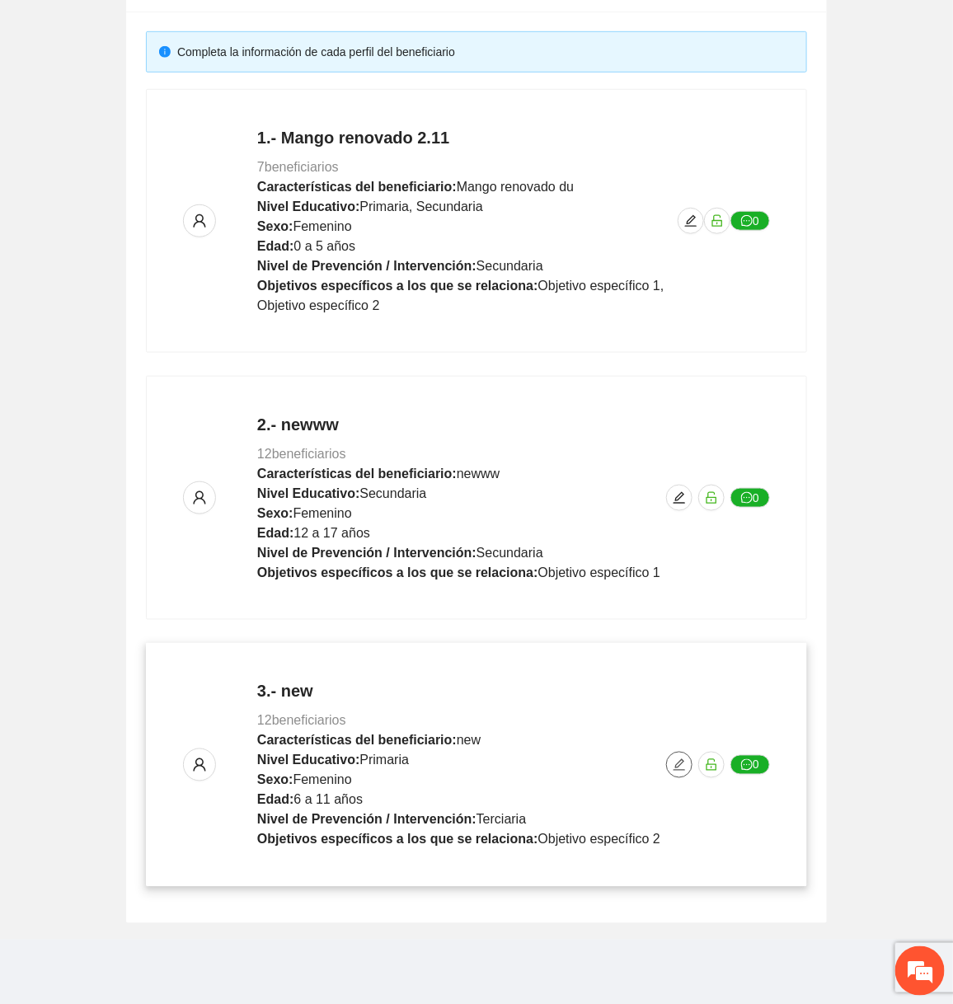
click at [505, 764] on icon "edit" at bounding box center [679, 765] width 13 height 13
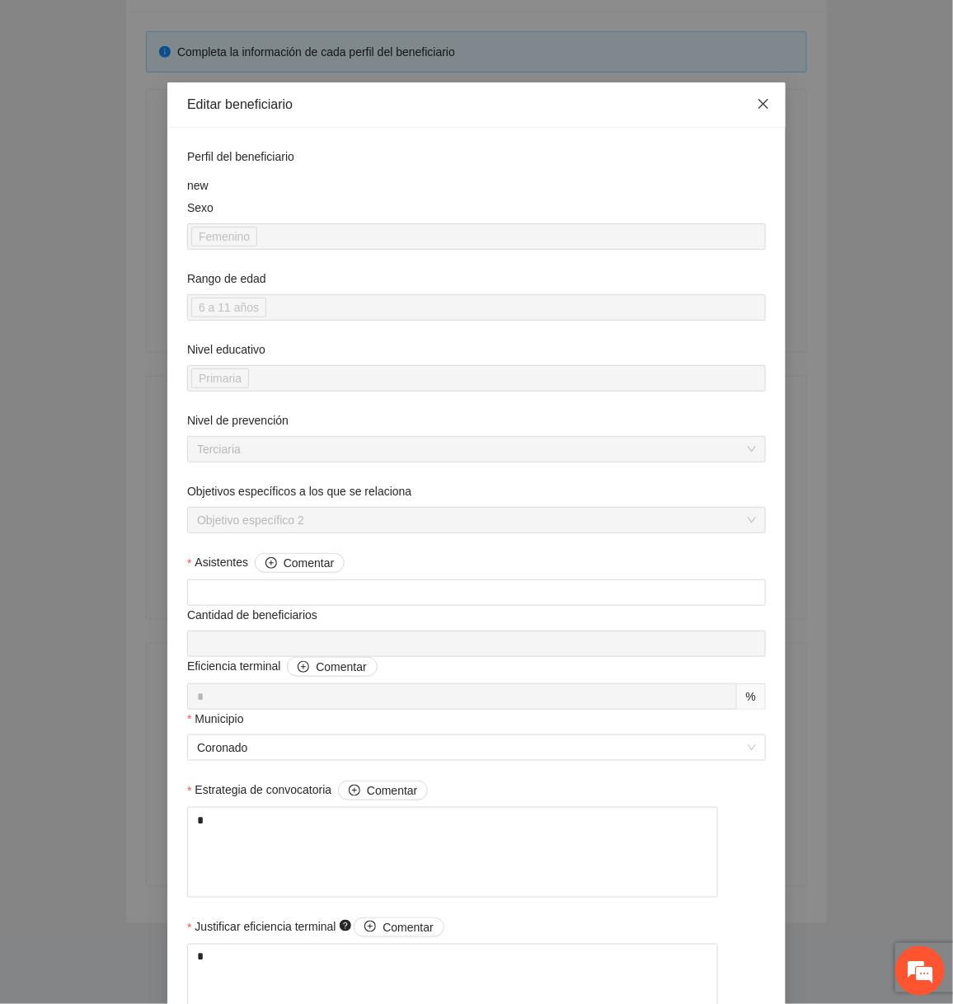
click at [505, 109] on icon "close" at bounding box center [763, 103] width 13 height 13
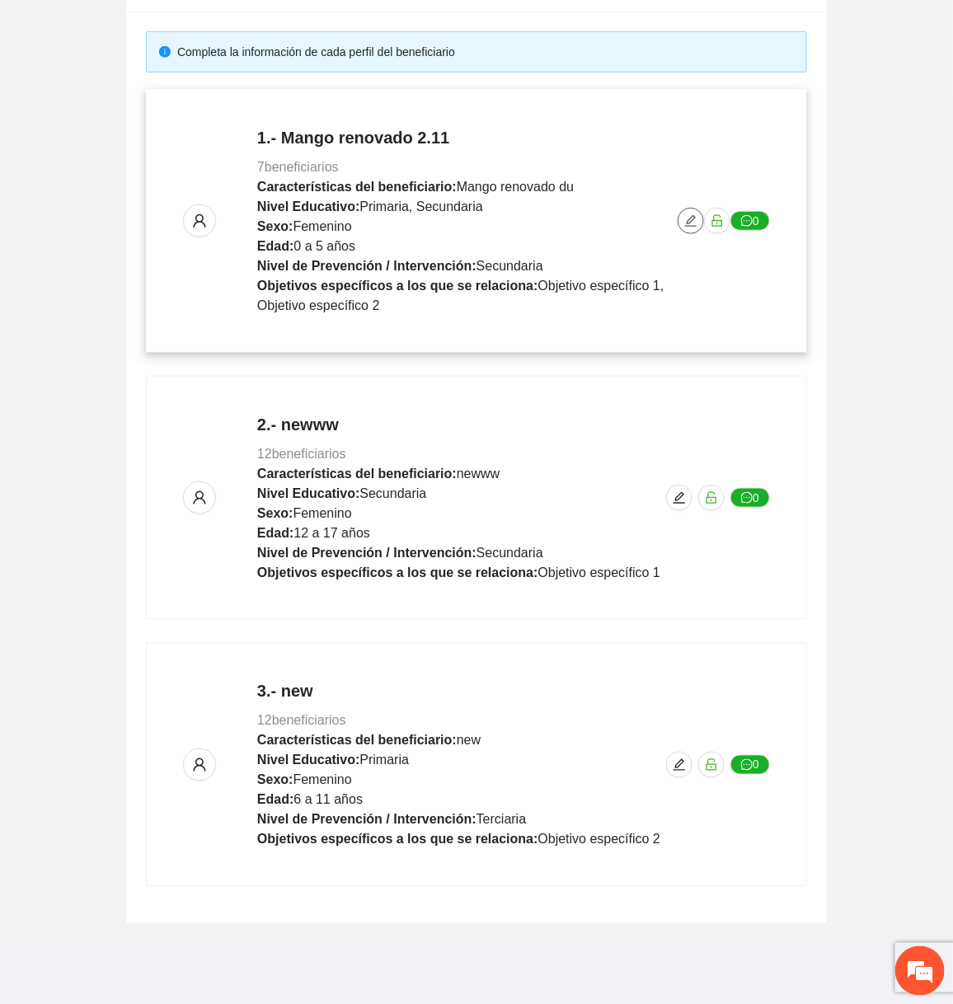
click at [505, 215] on icon "edit" at bounding box center [690, 220] width 13 height 13
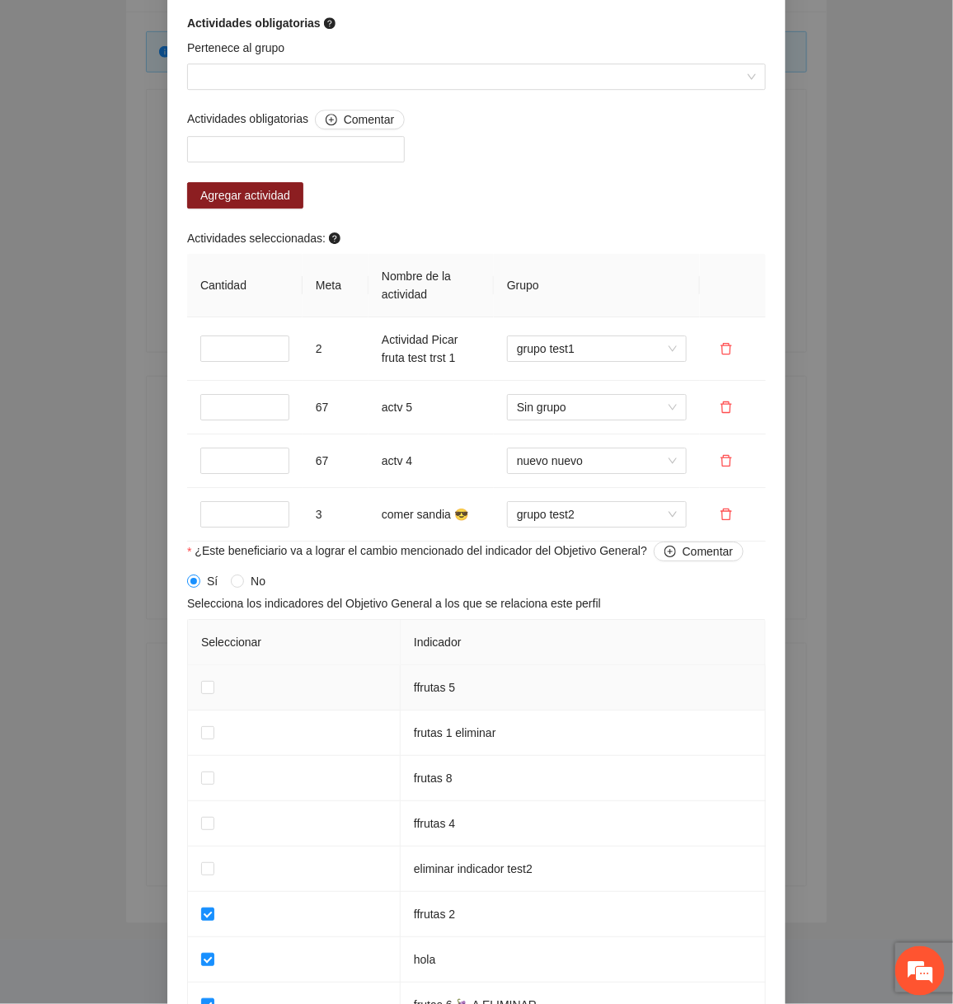
scroll to position [1677, 0]
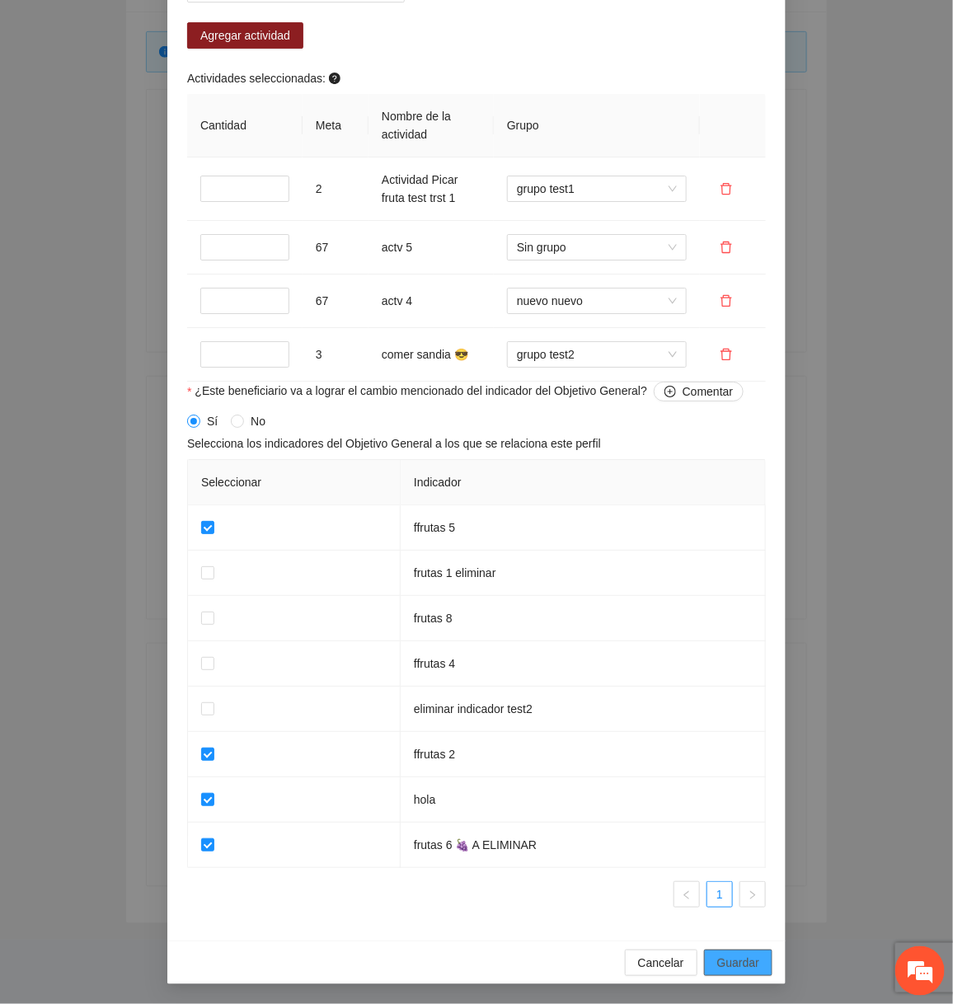
click at [505, 963] on span "Guardar" at bounding box center [738, 963] width 42 height 18
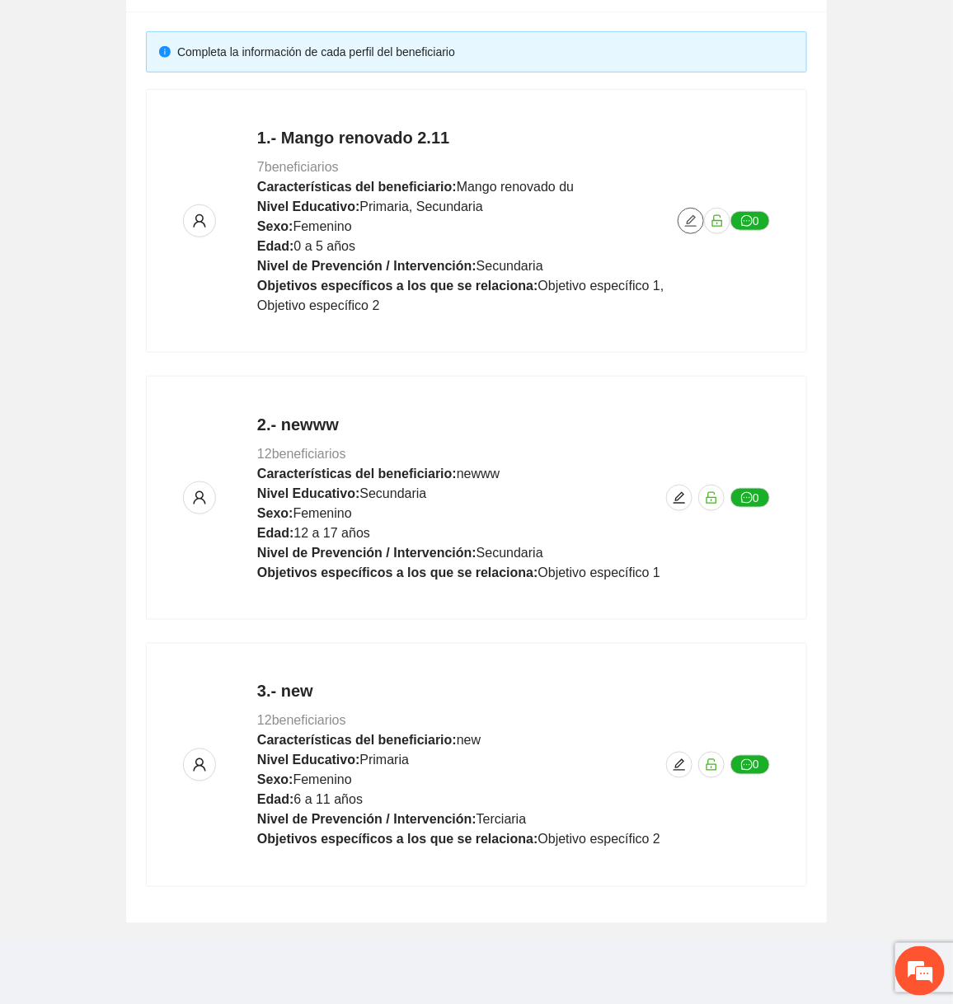
scroll to position [0, 0]
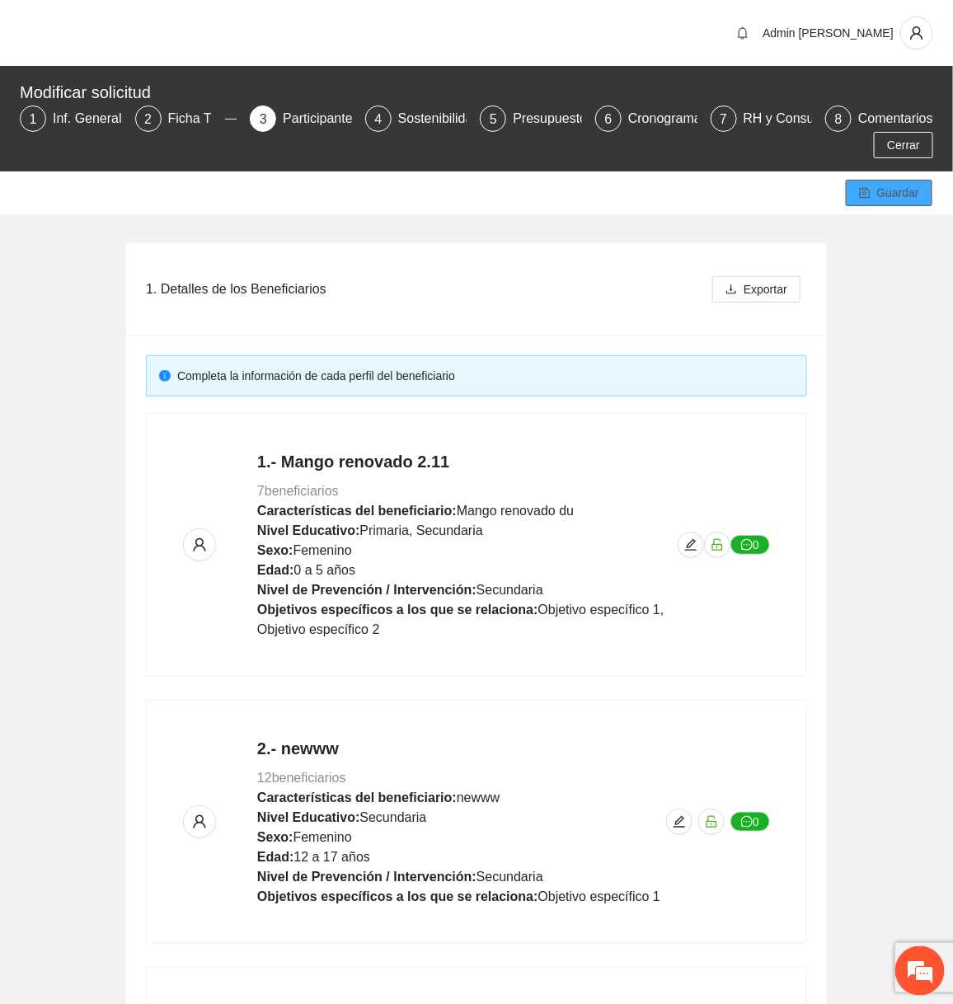
click at [505, 197] on button "Guardar" at bounding box center [889, 193] width 87 height 26
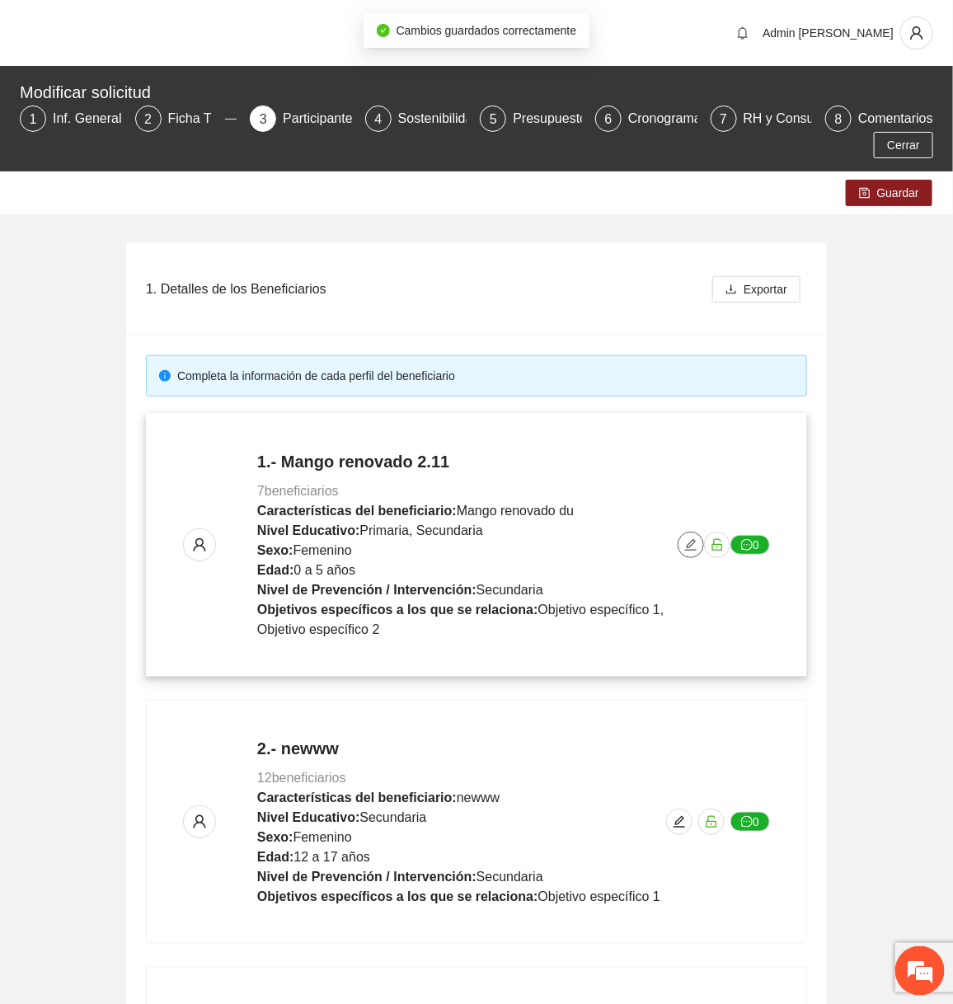
click at [505, 542] on icon "edit" at bounding box center [691, 545] width 12 height 12
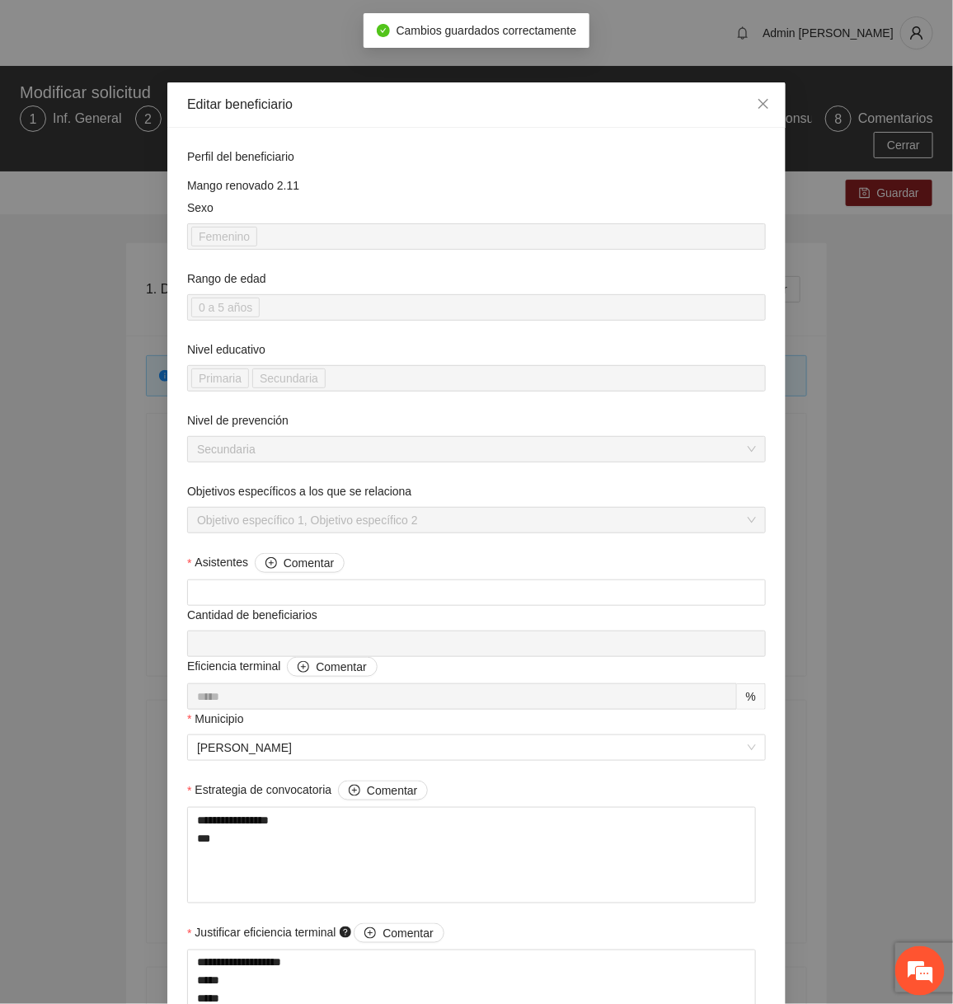
scroll to position [1677, 0]
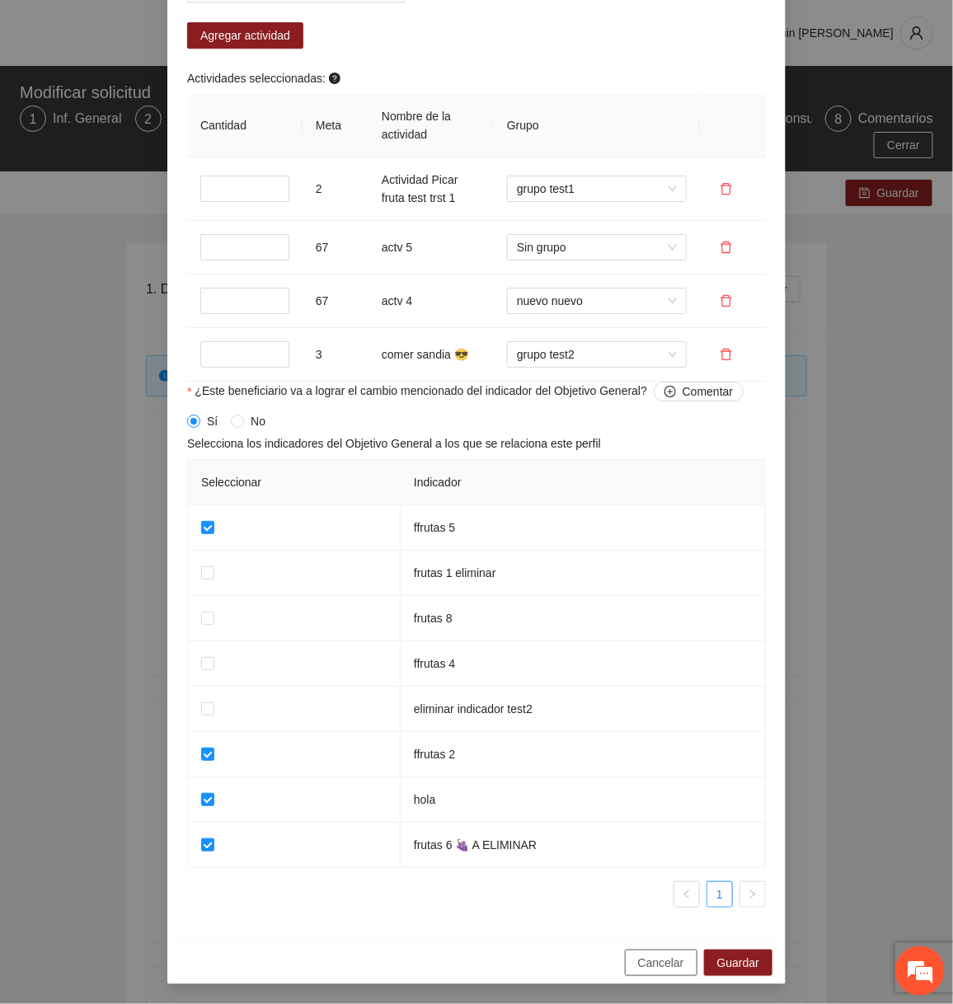
click at [505, 971] on span "Cancelar" at bounding box center [661, 963] width 46 height 18
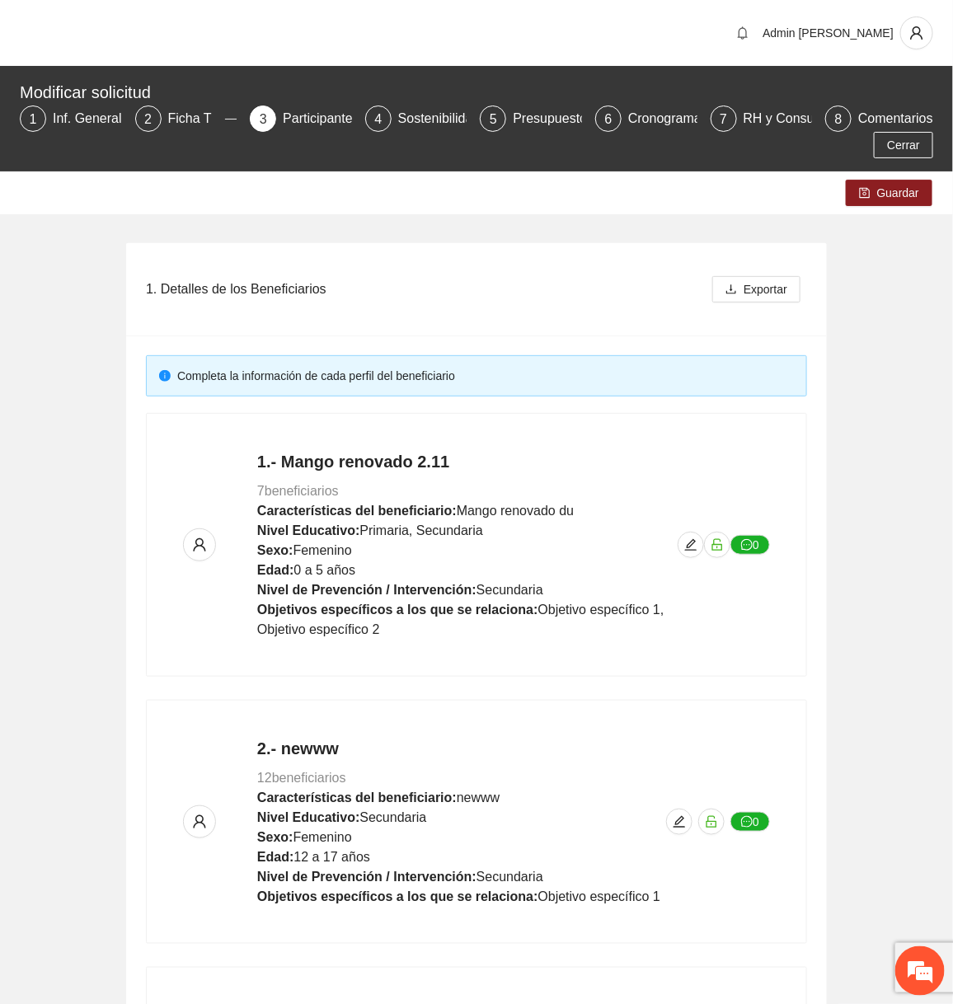
scroll to position [998, 0]
click at [505, 830] on button "button" at bounding box center [679, 822] width 26 height 26
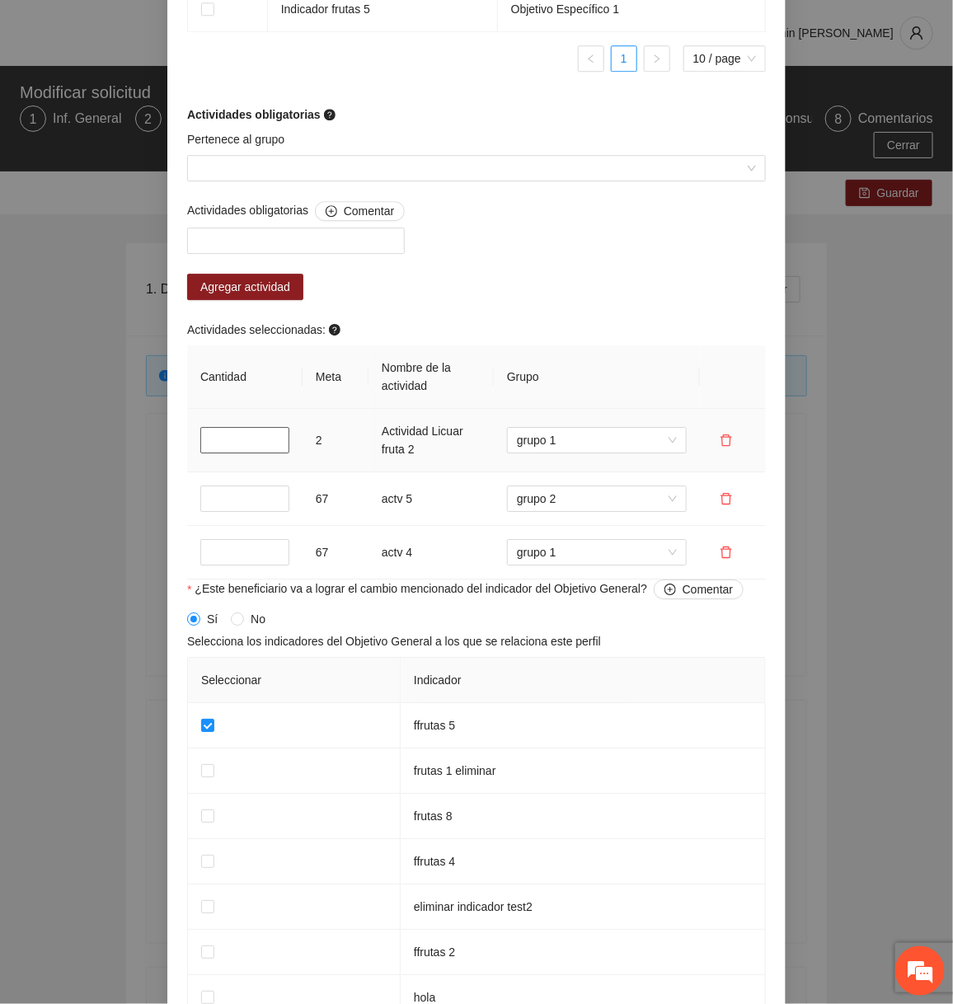
scroll to position [1578, 0]
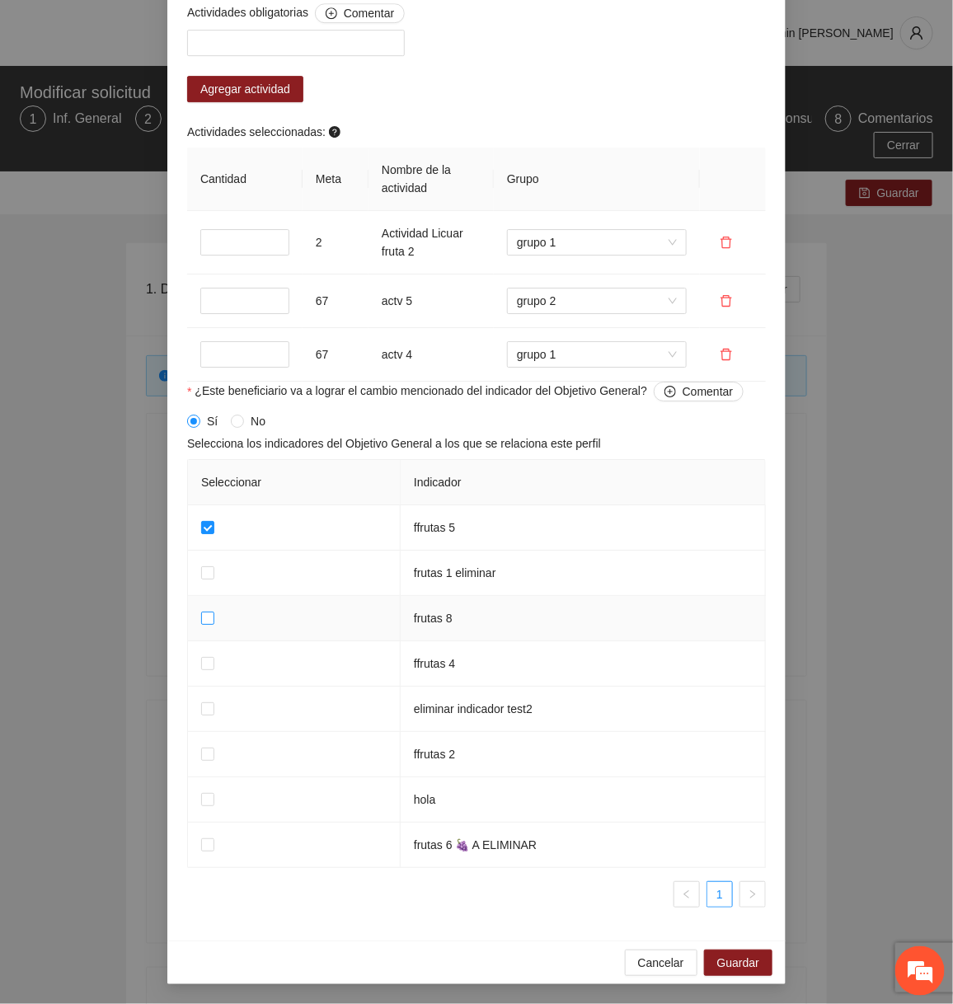
click at [201, 625] on span at bounding box center [207, 618] width 13 height 13
click at [505, 959] on span "Guardar" at bounding box center [738, 963] width 42 height 18
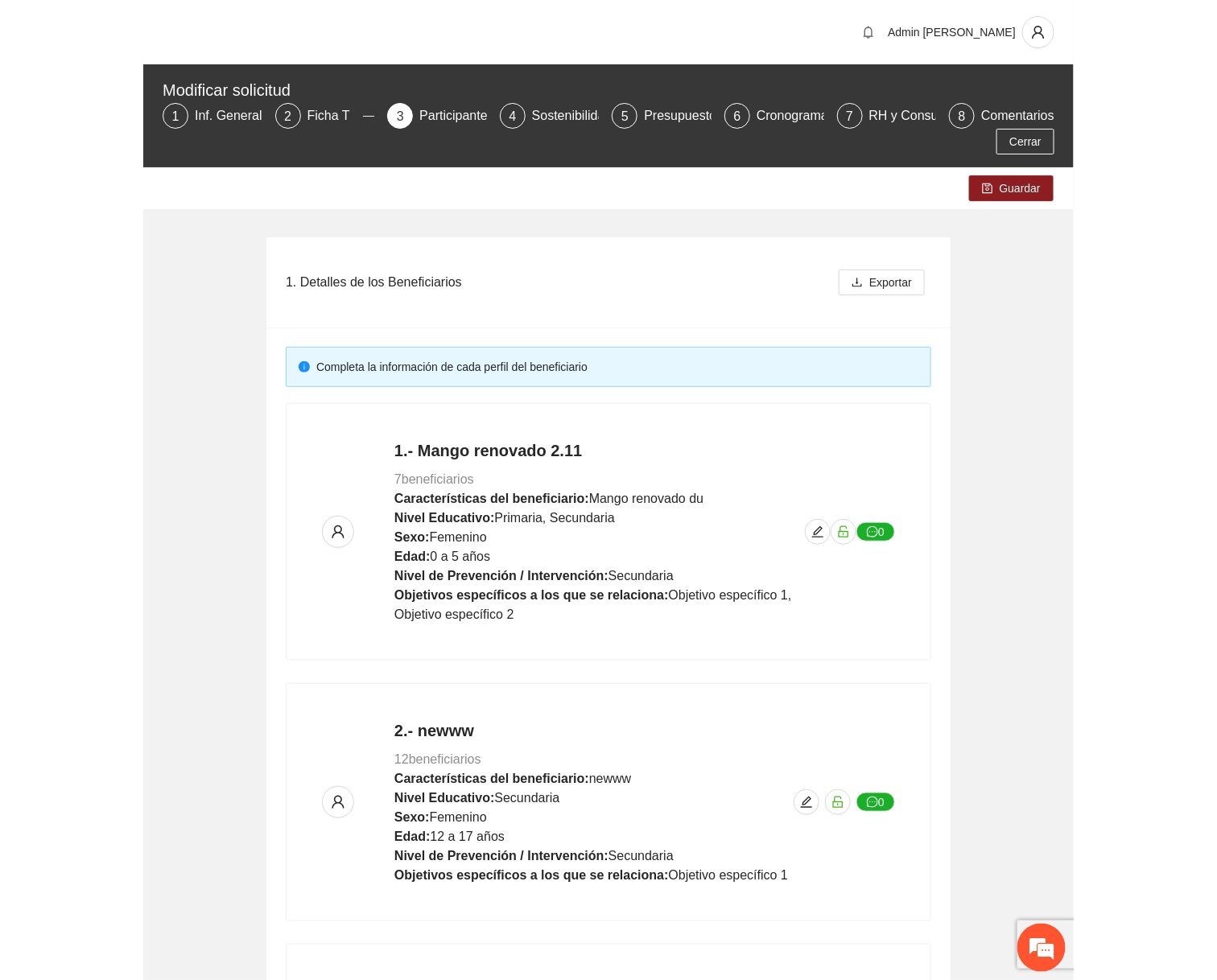
scroll to position [974, 0]
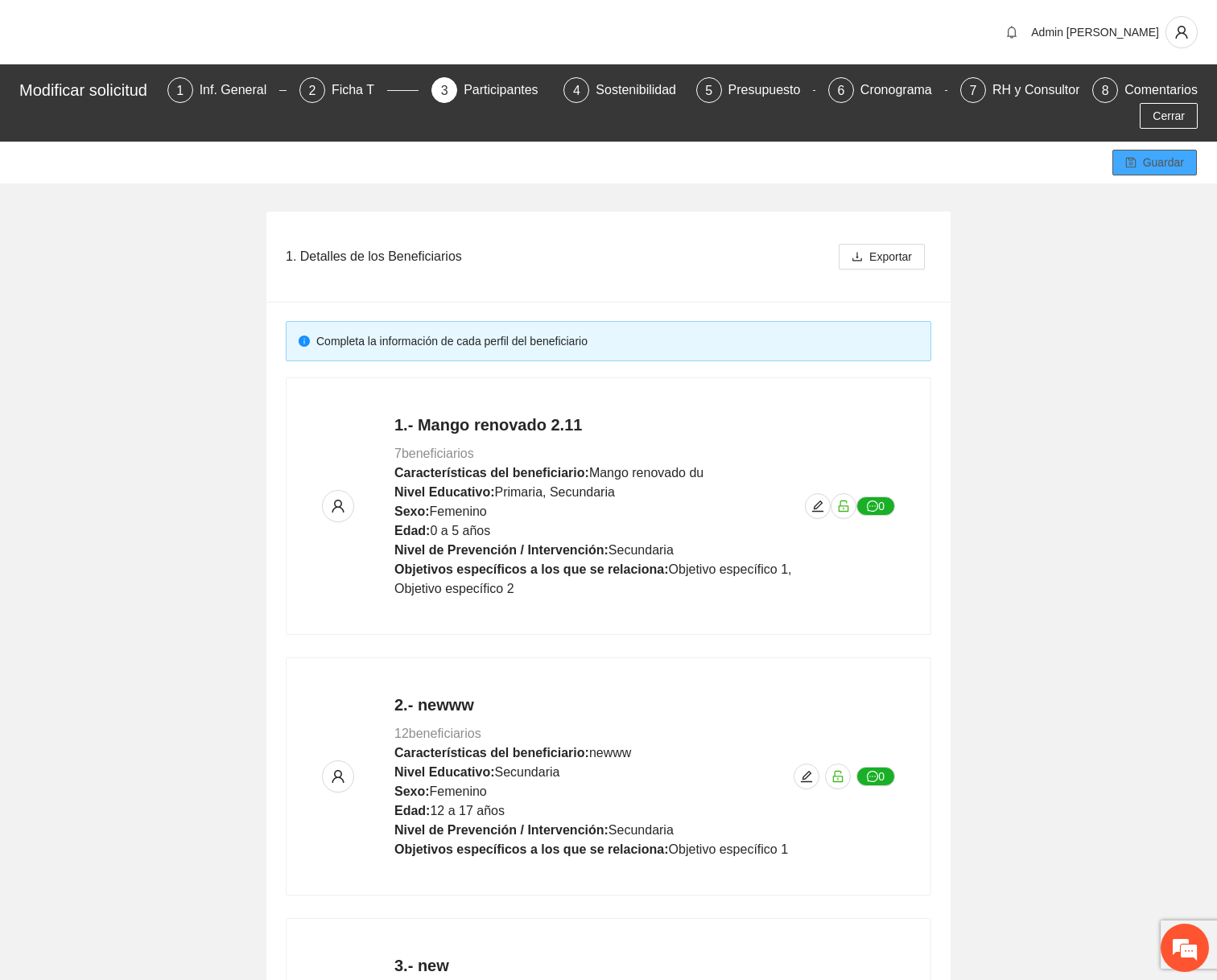
click at [493, 158] on span "Guardar" at bounding box center [1163, 162] width 41 height 18
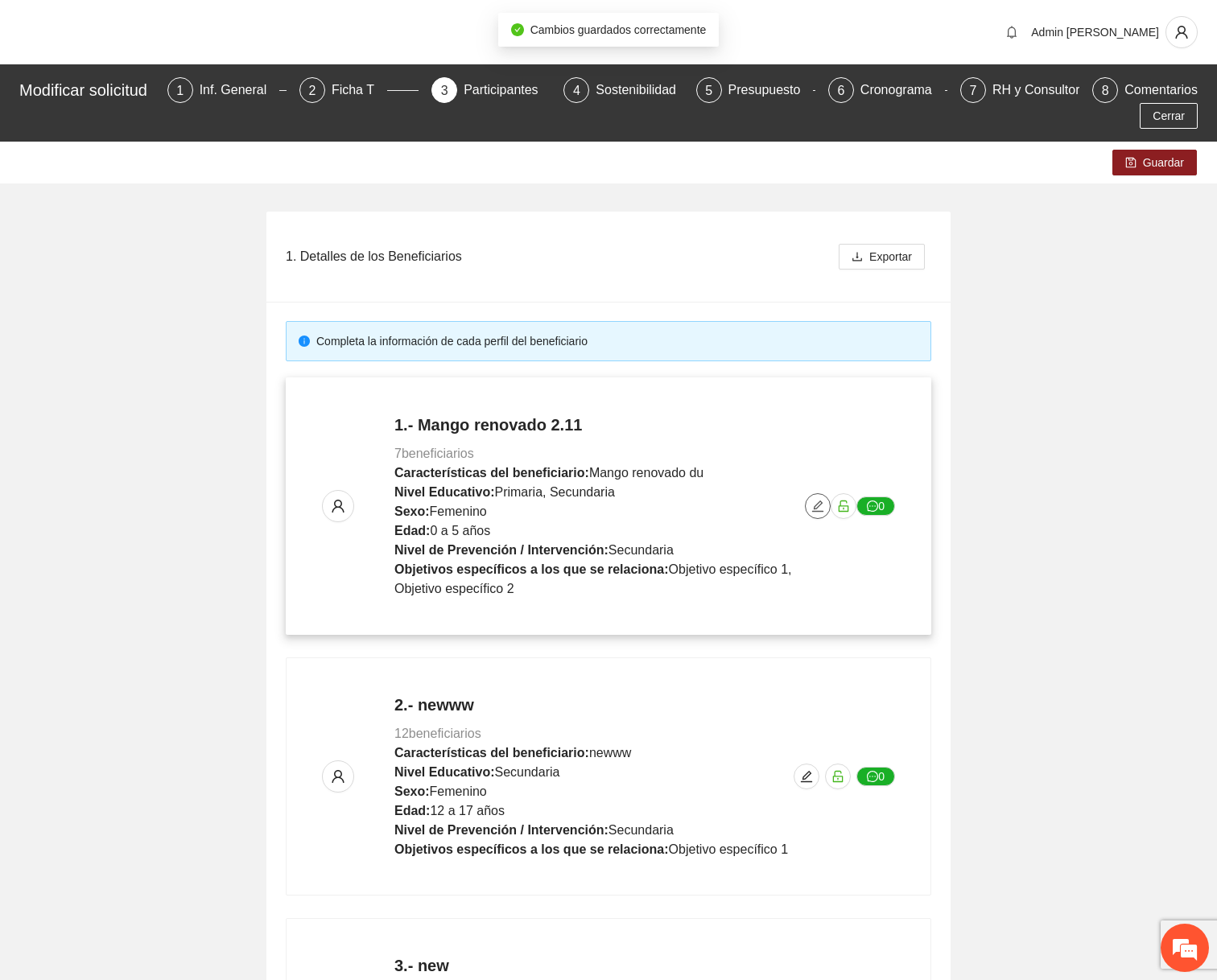
click at [493, 505] on icon "edit" at bounding box center [818, 507] width 12 height 12
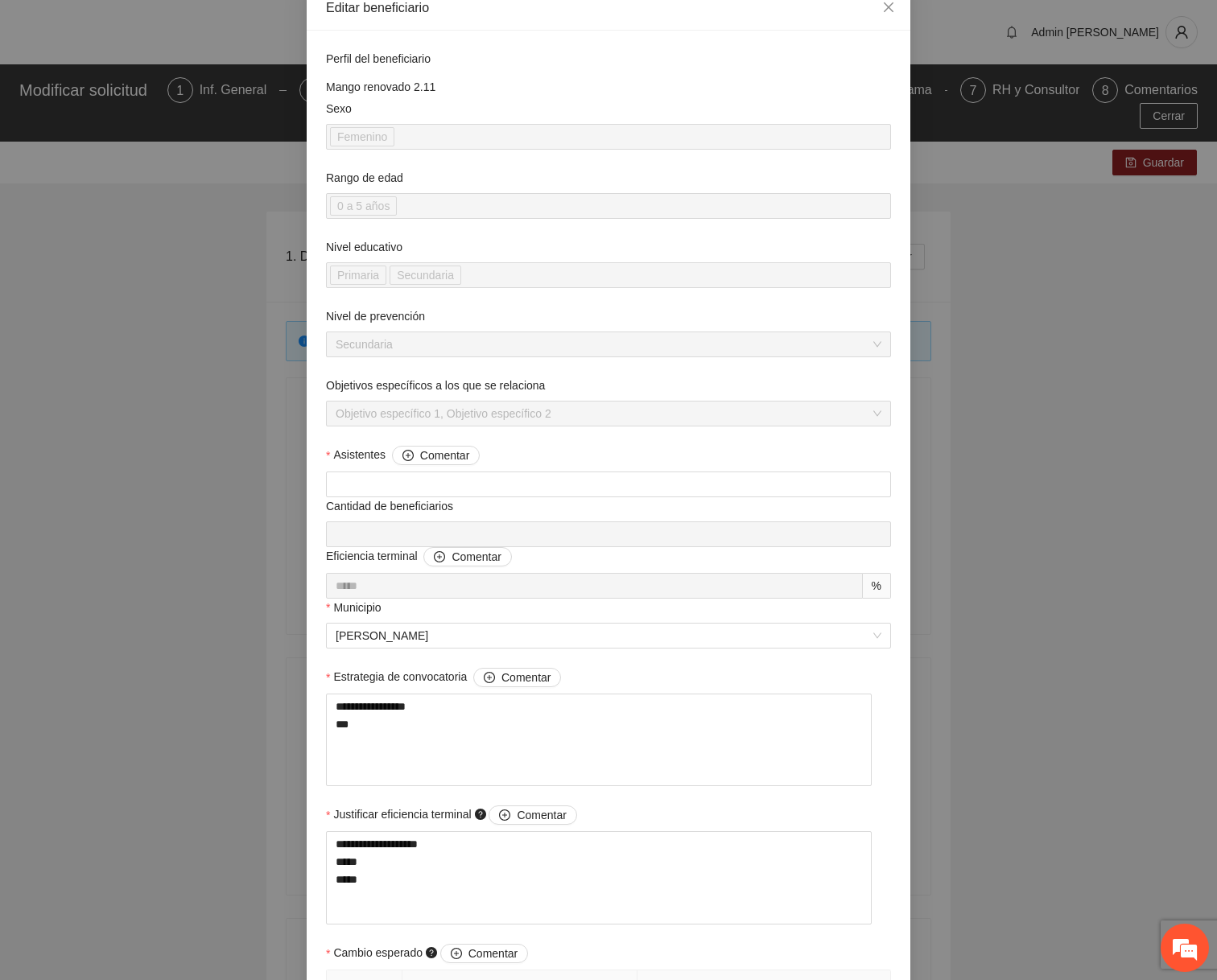
scroll to position [0, 0]
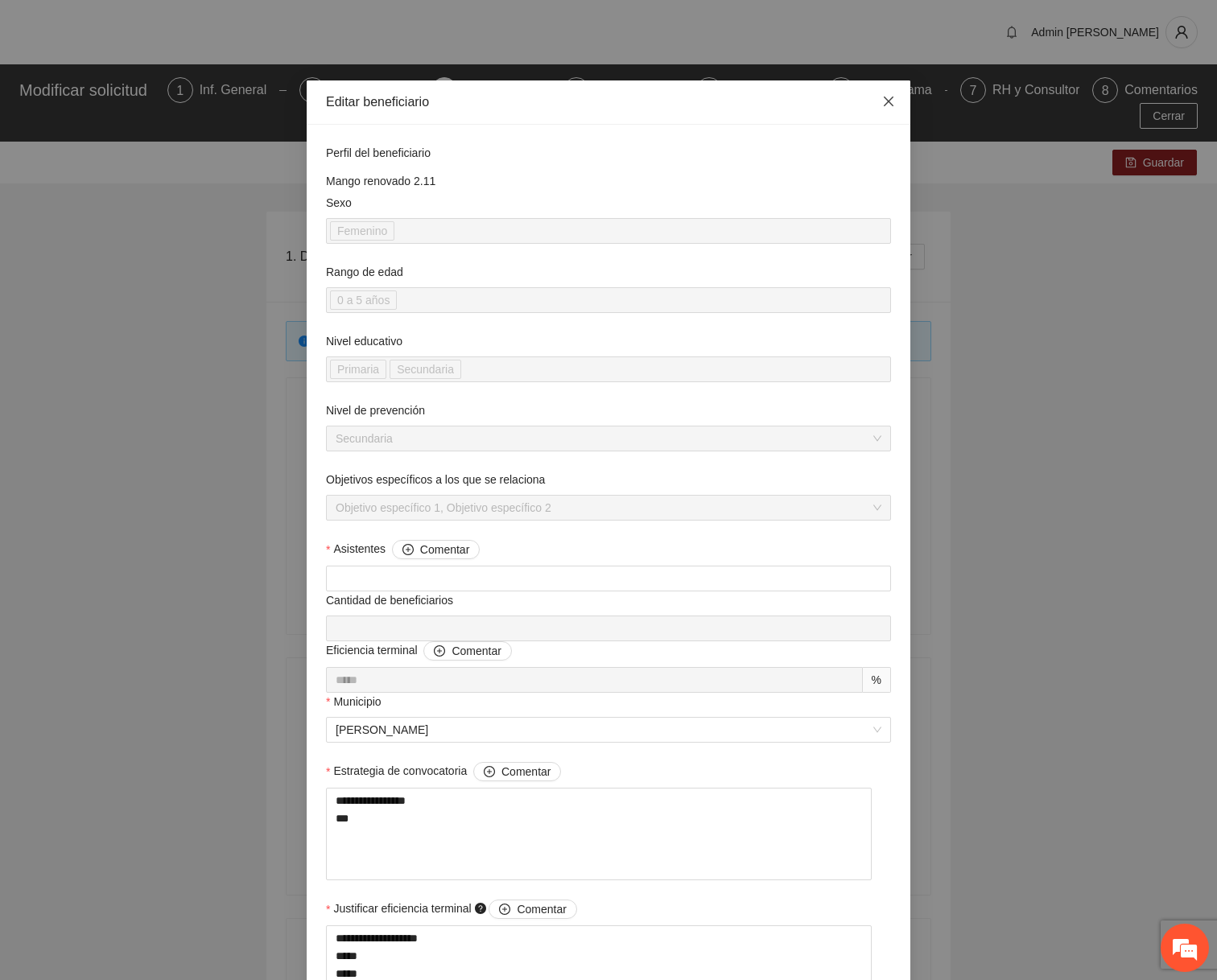
click at [493, 99] on icon "close" at bounding box center [888, 102] width 10 height 10
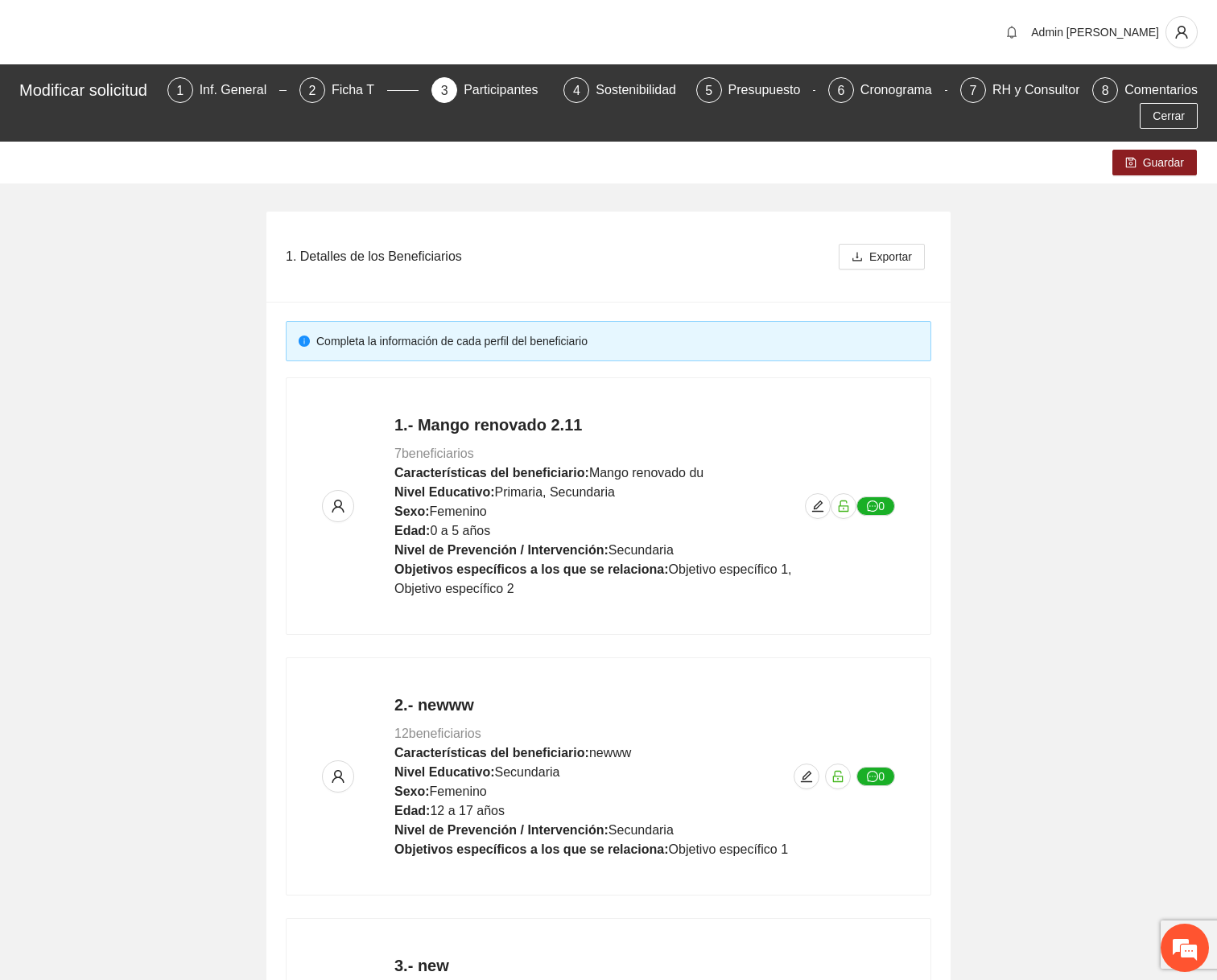
click at [223, 111] on div "Cerrar" at bounding box center [608, 116] width 1186 height 25
click at [223, 104] on div "Cerrar" at bounding box center [608, 116] width 1186 height 25
click at [224, 103] on div "Cerrar" at bounding box center [608, 116] width 1186 height 25
click at [226, 101] on div "Inf. General" at bounding box center [239, 90] width 80 height 25
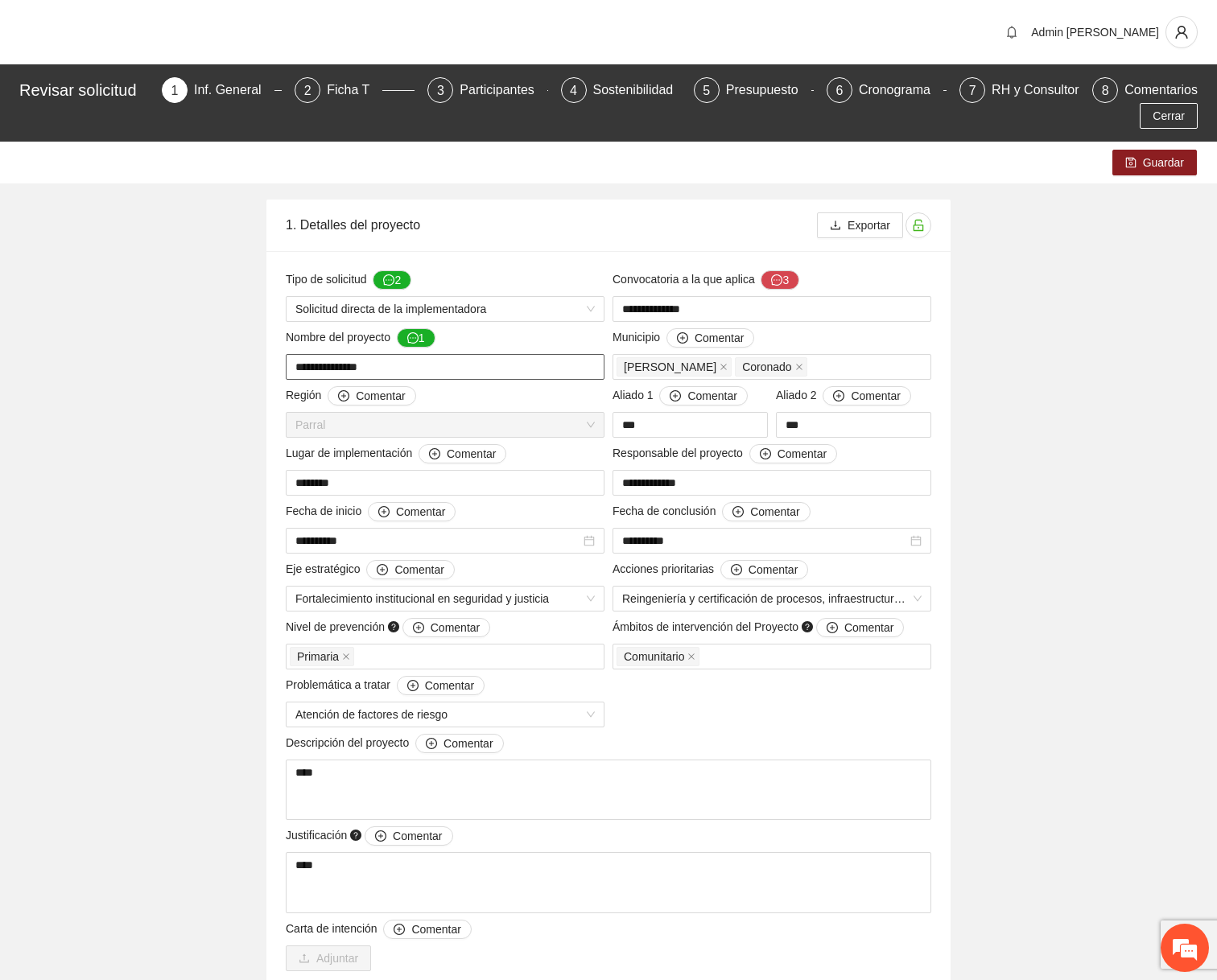
click at [403, 369] on input "**********" at bounding box center [445, 367] width 319 height 25
click at [493, 35] on icon "user" at bounding box center [1181, 32] width 15 height 15
click at [493, 85] on span "Cerrar sesión" at bounding box center [1135, 92] width 101 height 18
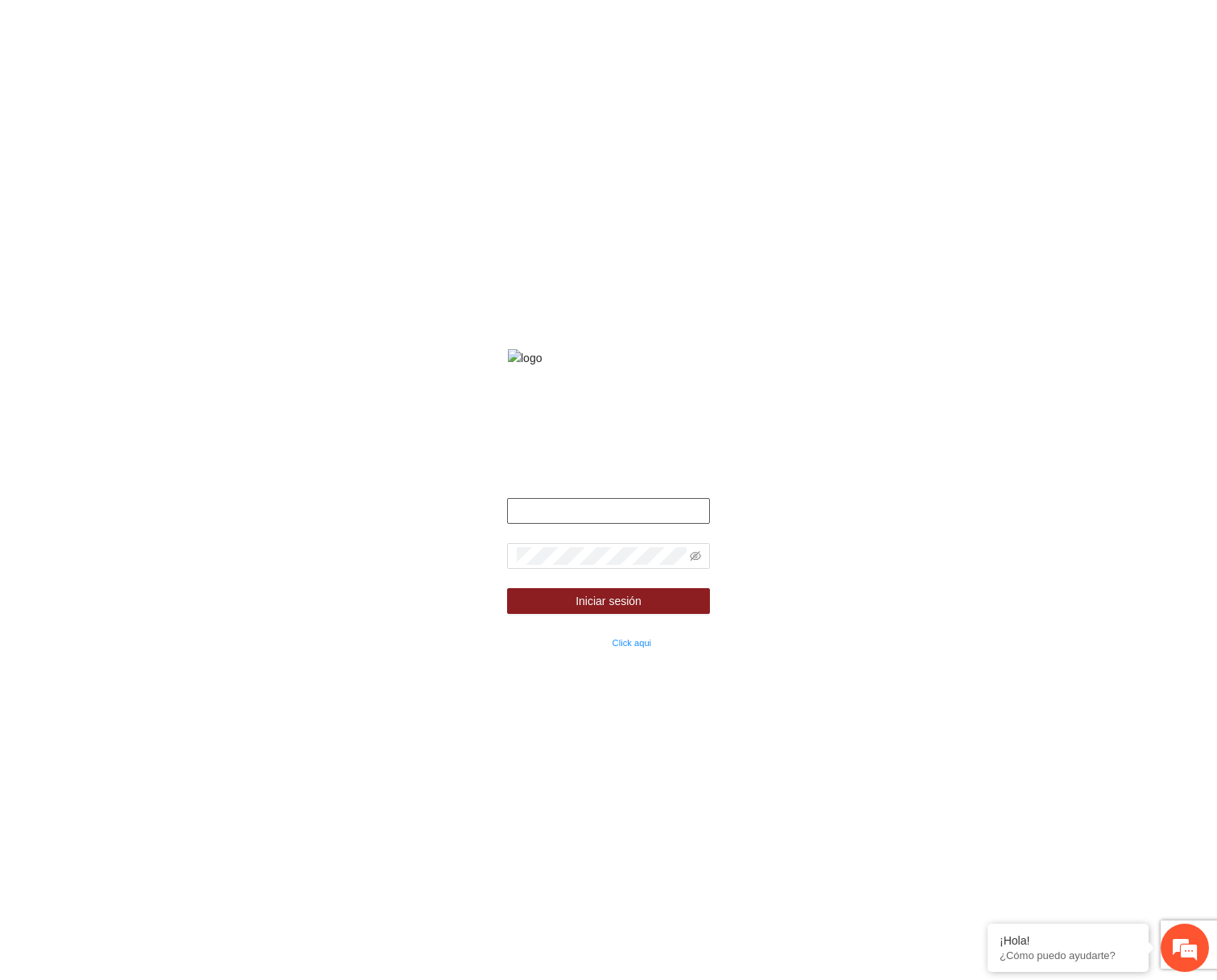
click at [677, 523] on input "text" at bounding box center [608, 510] width 203 height 25
paste input "**********"
type input "**********"
click at [517, 524] on input "**********" at bounding box center [608, 510] width 203 height 25
click at [695, 561] on icon "eye-invisible" at bounding box center [696, 556] width 12 height 10
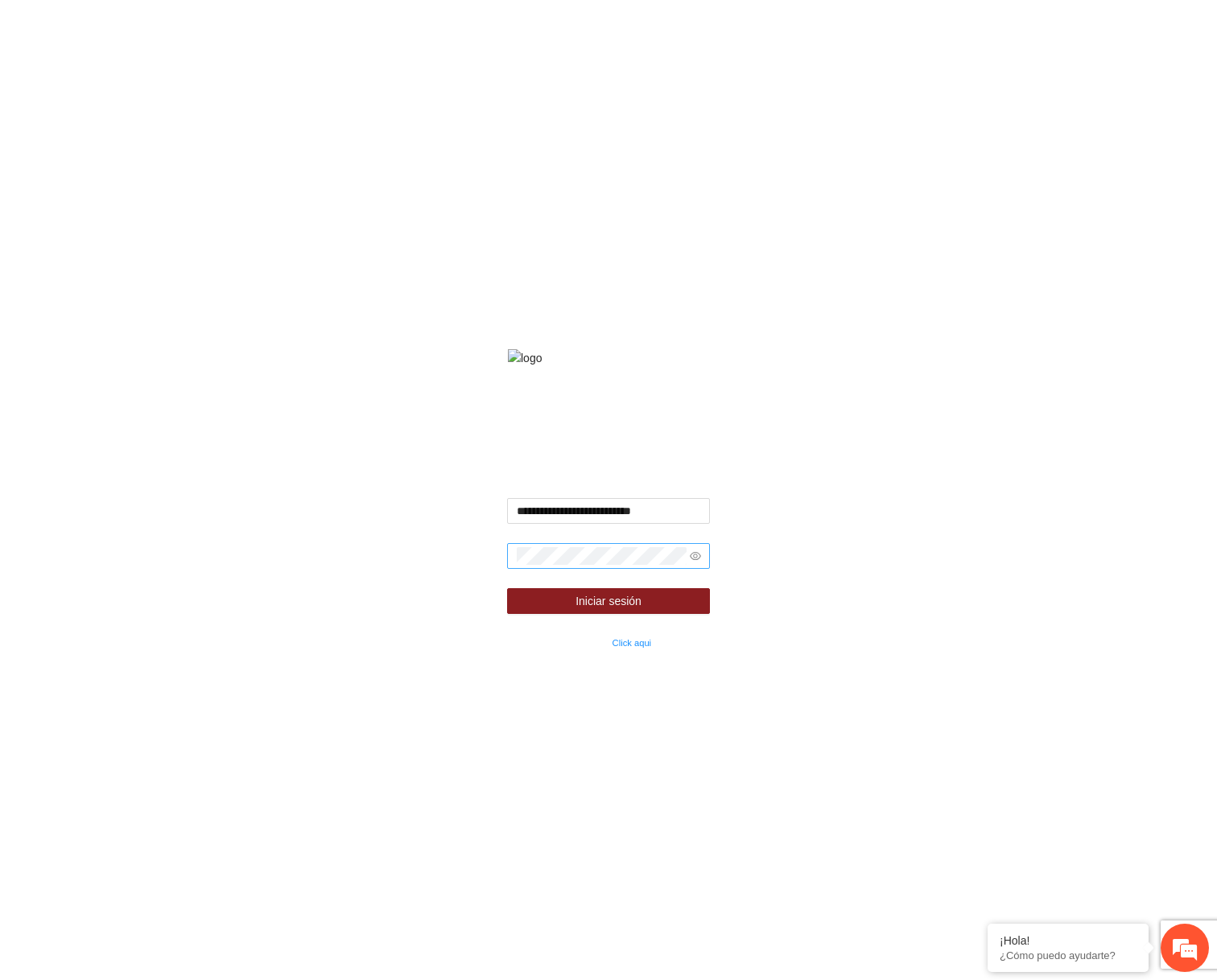
click at [661, 607] on form "**********" at bounding box center [608, 574] width 203 height 153
click at [649, 614] on button "Iniciar sesión" at bounding box center [608, 601] width 203 height 25
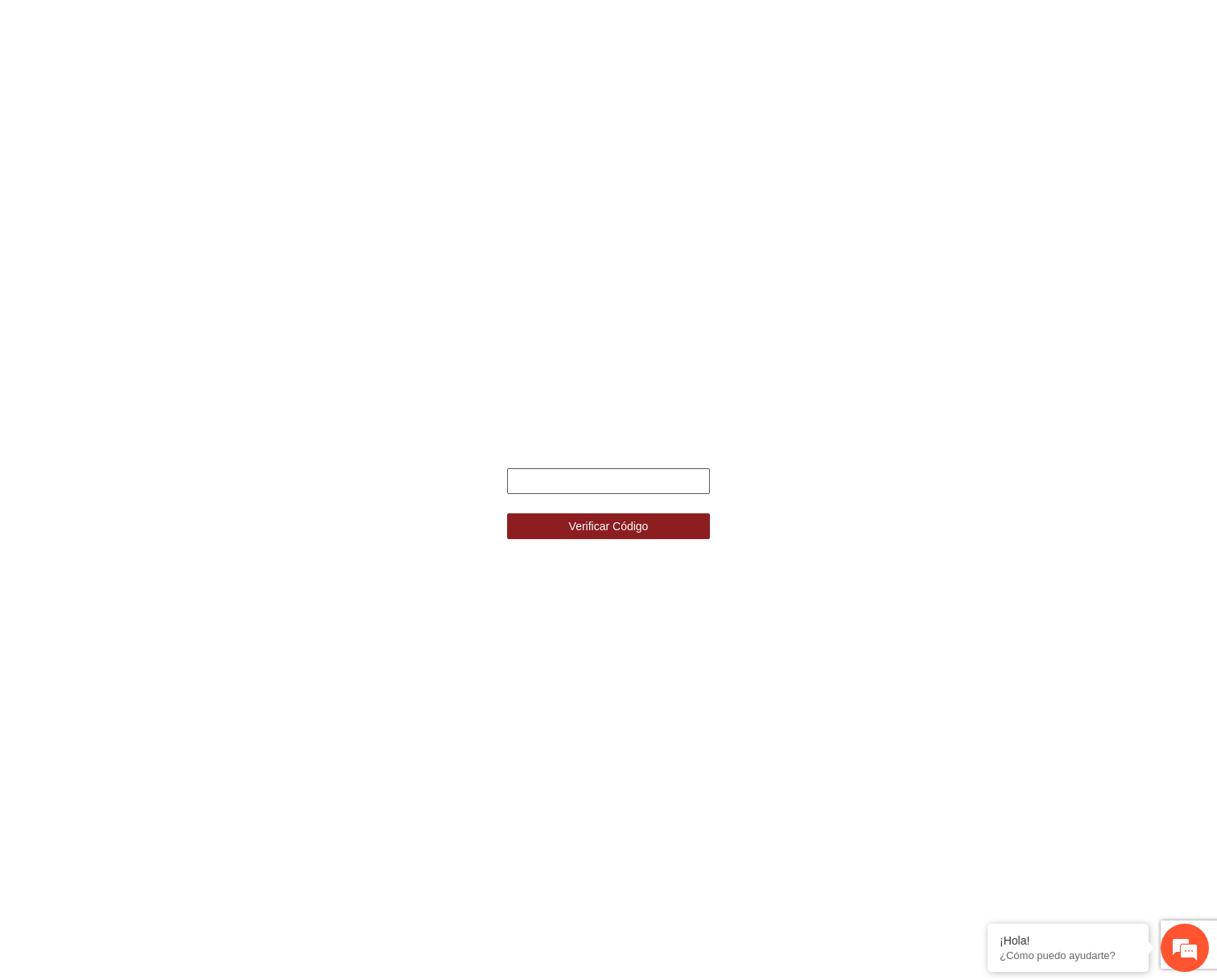
click at [681, 476] on input "text" at bounding box center [608, 481] width 203 height 25
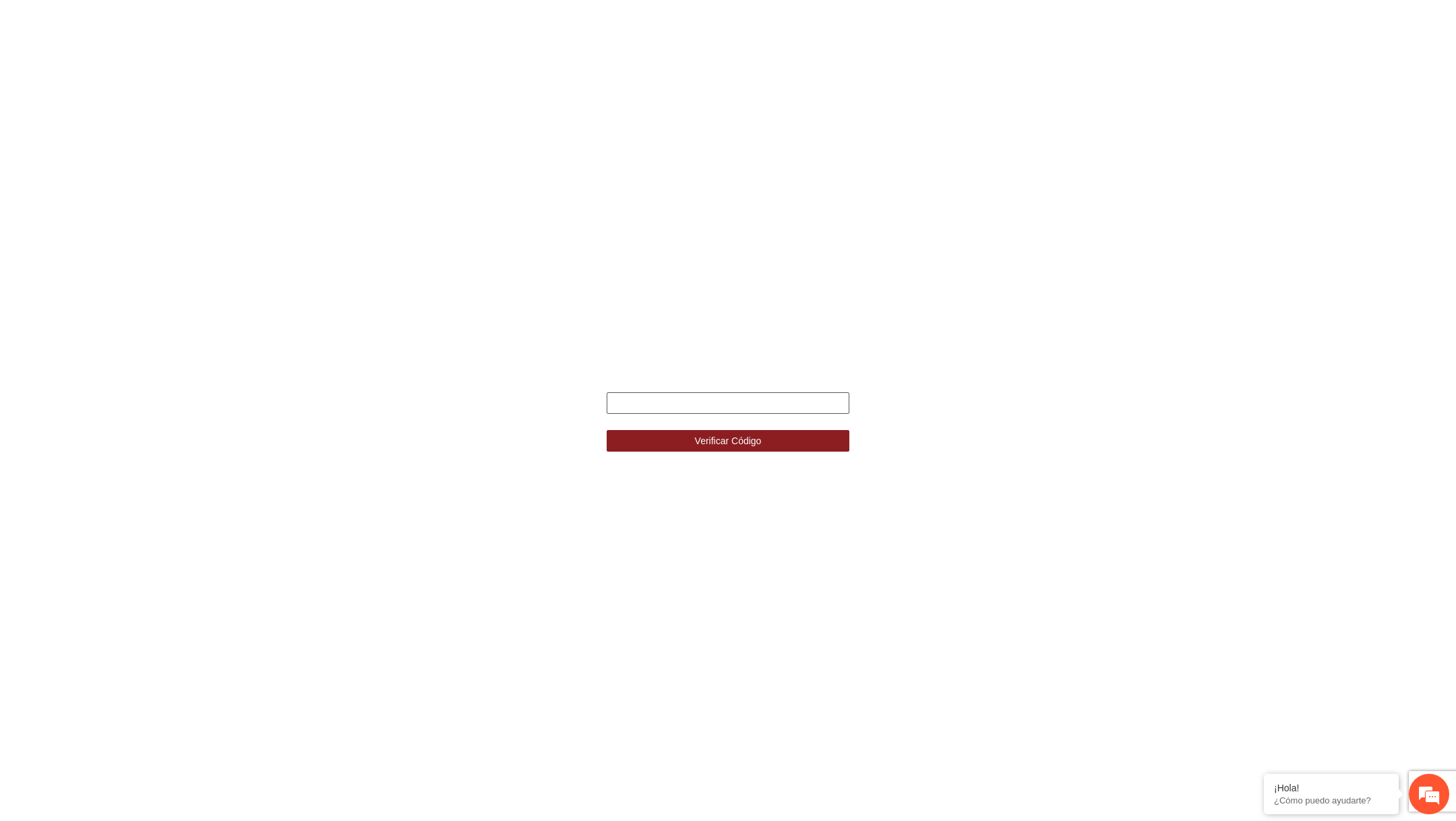
click at [764, 398] on input "text" at bounding box center [728, 403] width 243 height 21
click at [751, 374] on strong "Ingresa el código de seguridad que mandamos al celular +********5517" at bounding box center [728, 368] width 221 height 25
click at [780, 378] on div "Ingresa el código de seguridad que mandamos al celular +********5517" at bounding box center [728, 368] width 303 height 29
click at [780, 379] on div "Ingresa el código de seguridad que mandamos al celular +********5517" at bounding box center [728, 368] width 303 height 29
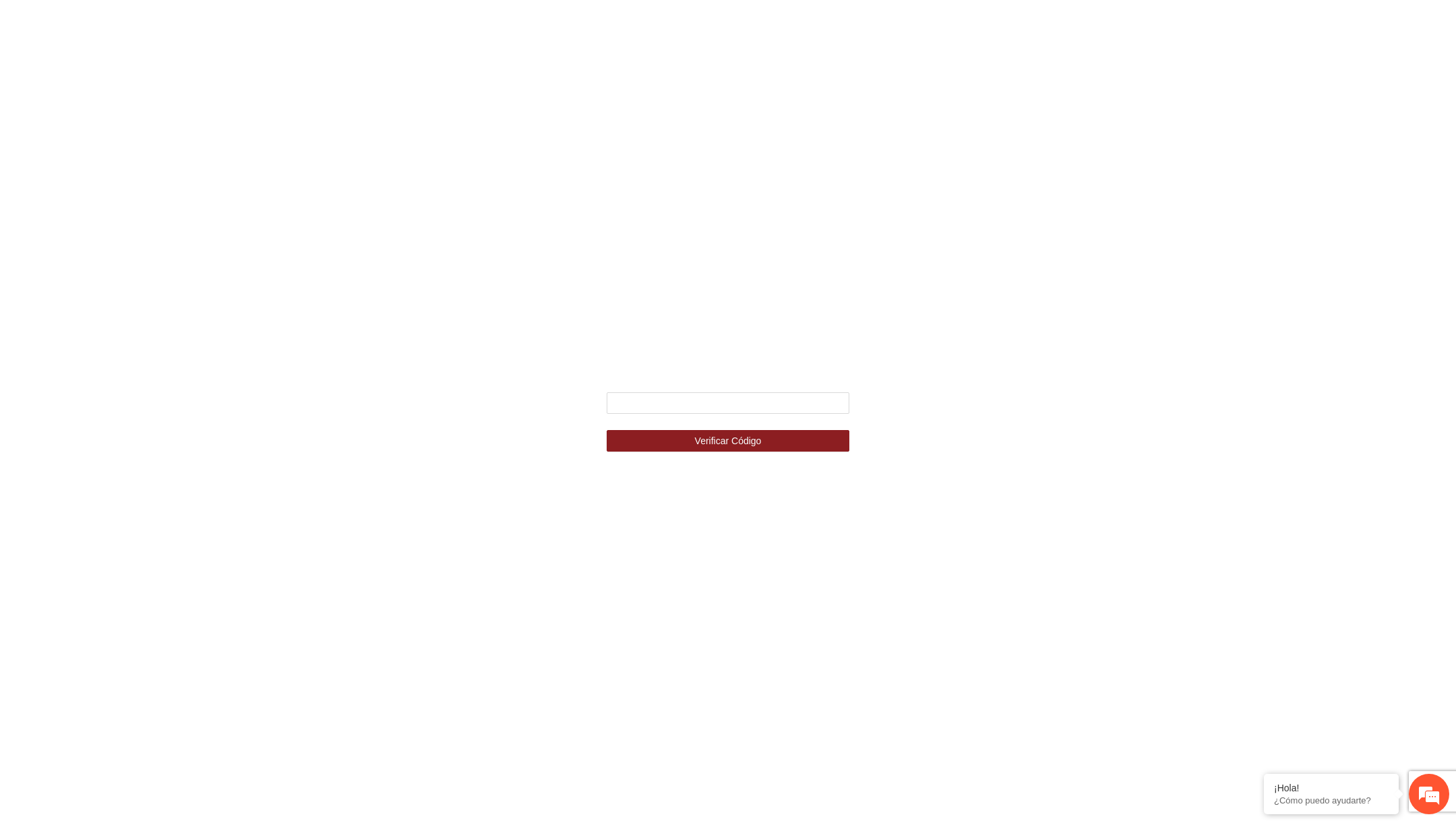
click at [759, 379] on strong "Ingresa el código de seguridad que mandamos al celular +********5517" at bounding box center [728, 368] width 221 height 25
click at [747, 375] on strong "Ingresa el código de seguridad que mandamos al celular +********5517" at bounding box center [728, 368] width 221 height 25
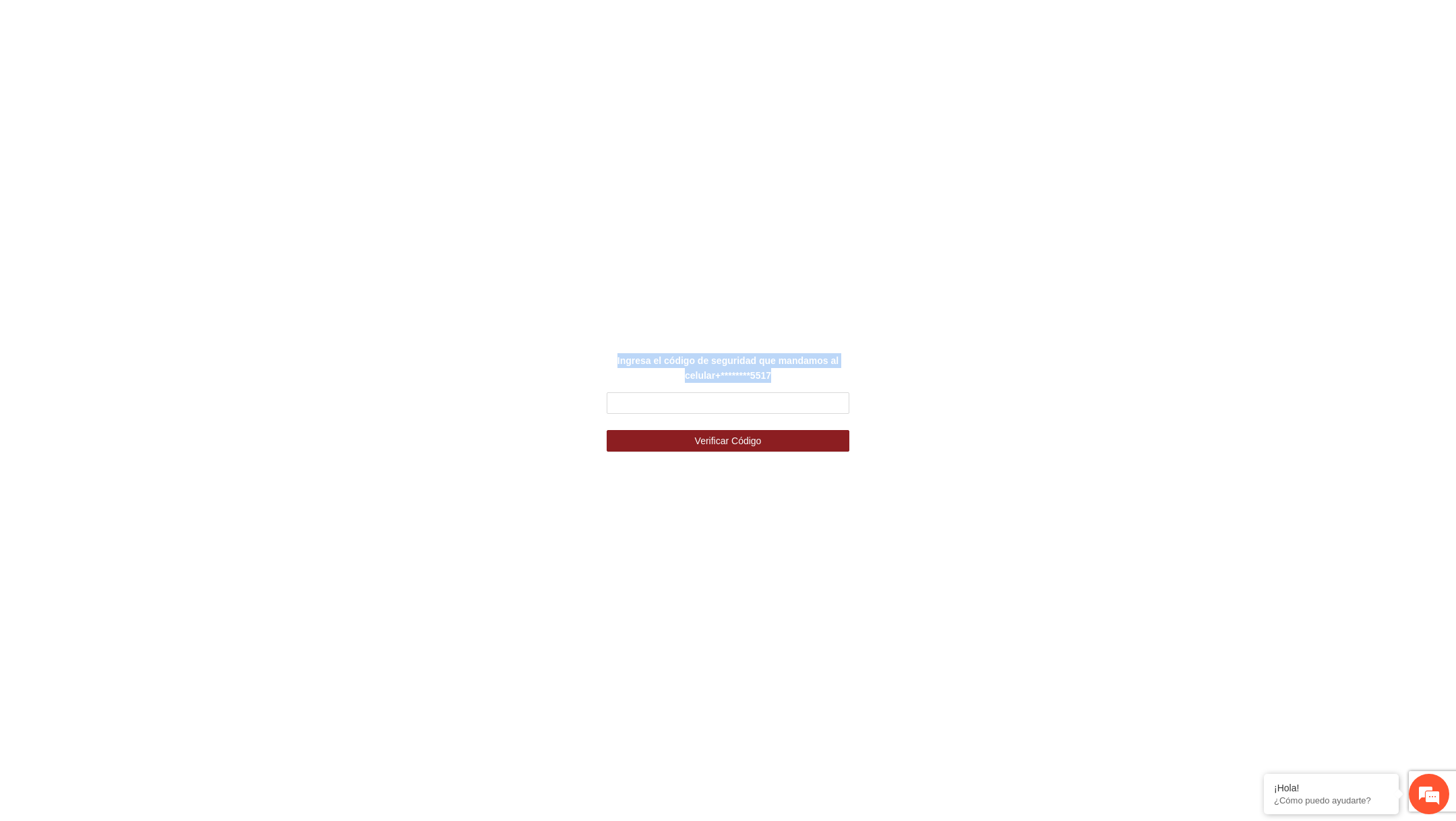
click at [747, 375] on strong "Ingresa el código de seguridad que mandamos al celular +********5517" at bounding box center [728, 368] width 221 height 25
